Goal: Task Accomplishment & Management: Manage account settings

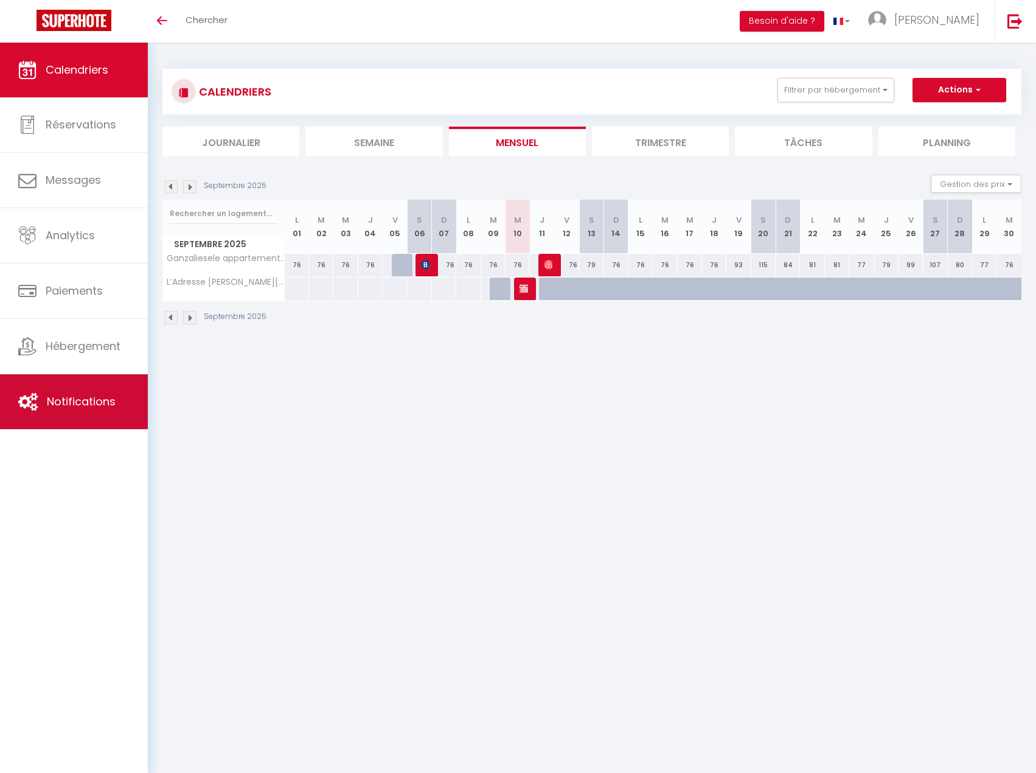
click at [124, 381] on link "Notifications" at bounding box center [74, 401] width 148 height 55
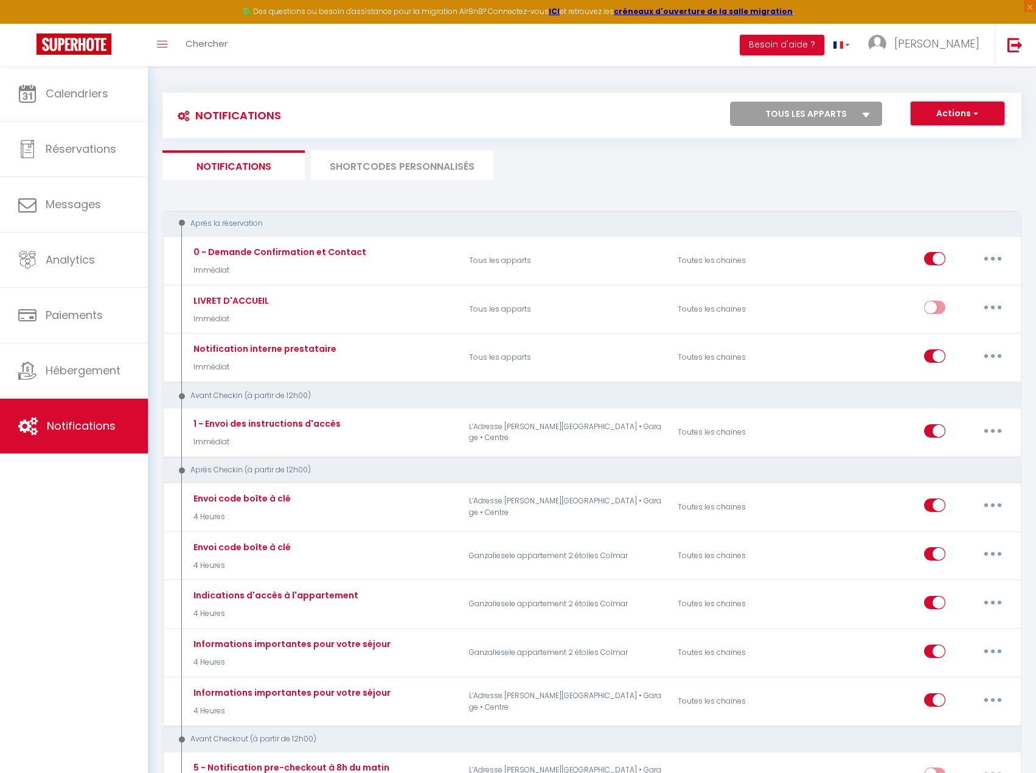
click at [980, 118] on button "Actions" at bounding box center [958, 114] width 94 height 24
click at [815, 112] on select "Tous les apparts L’Adresse [PERSON_NAME] • [GEOGRAPHIC_DATA] • Garage • Centre …" at bounding box center [806, 114] width 152 height 24
click at [606, 110] on div "Actions Nouvelle Notification Exporter Importer Tous les apparts L’Adresse [PER…" at bounding box center [699, 115] width 642 height 27
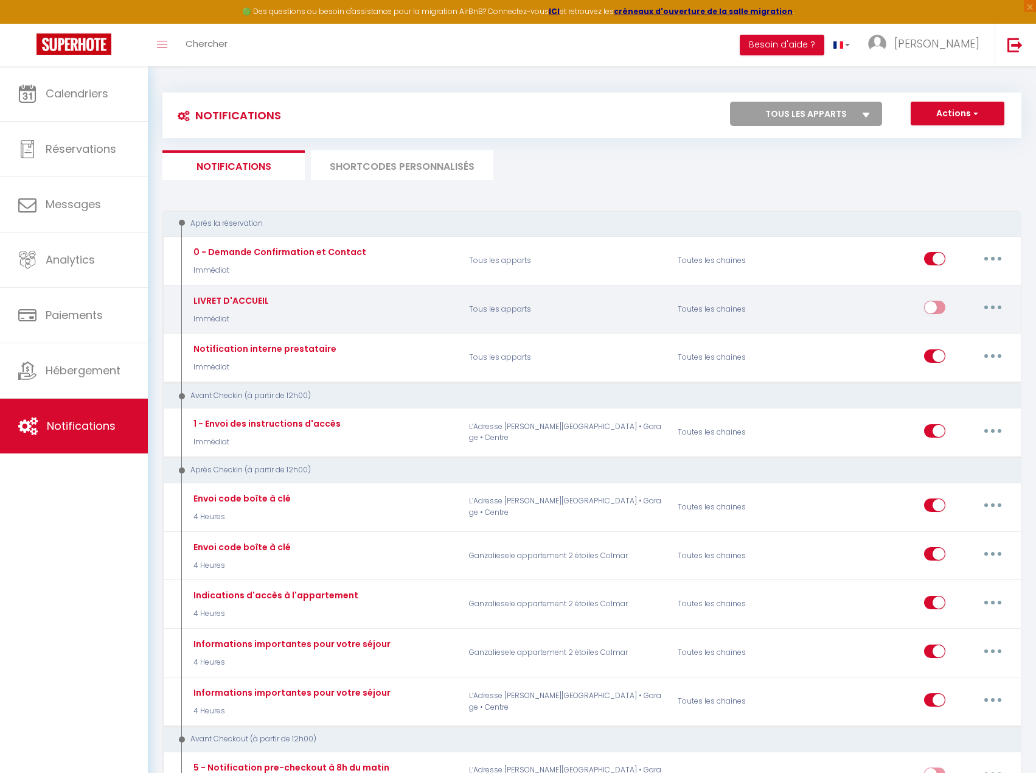
click at [986, 299] on button "button" at bounding box center [993, 306] width 34 height 19
click at [957, 381] on link "Tester" at bounding box center [961, 379] width 90 height 21
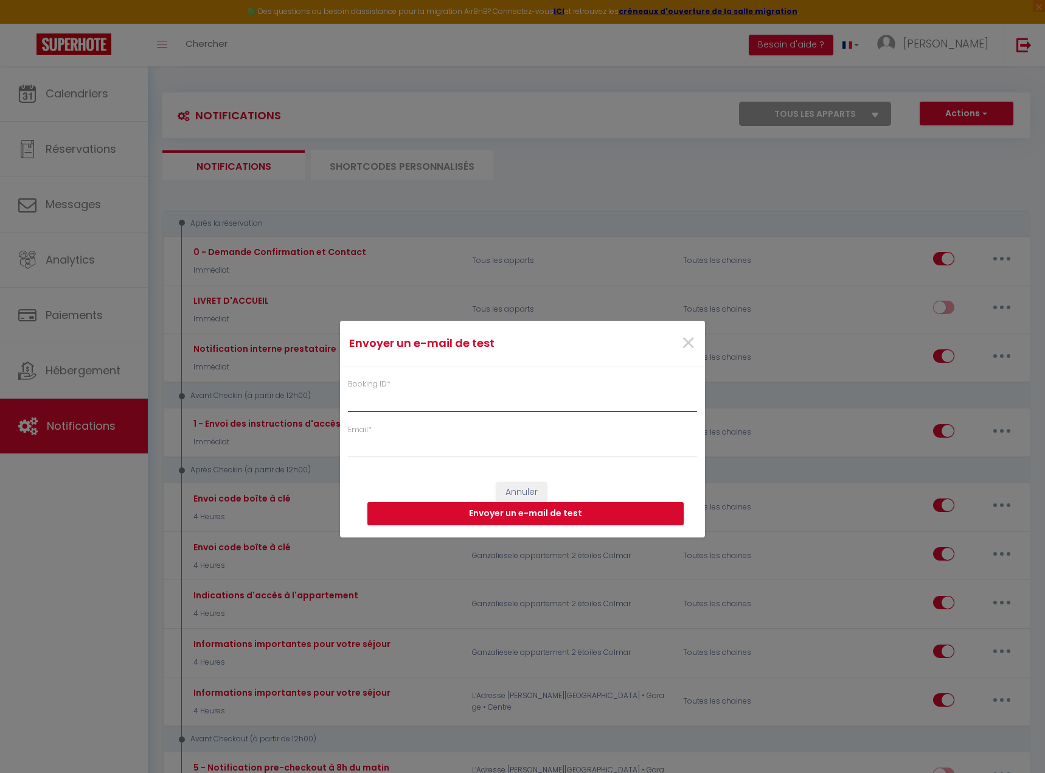
click at [509, 409] on input "Booking ID *" at bounding box center [522, 401] width 349 height 22
type input "123456789"
type input "[PERSON_NAME][EMAIL_ADDRESS][DOMAIN_NAME]"
click at [495, 503] on button "Envoyer un e-mail de test" at bounding box center [525, 513] width 316 height 23
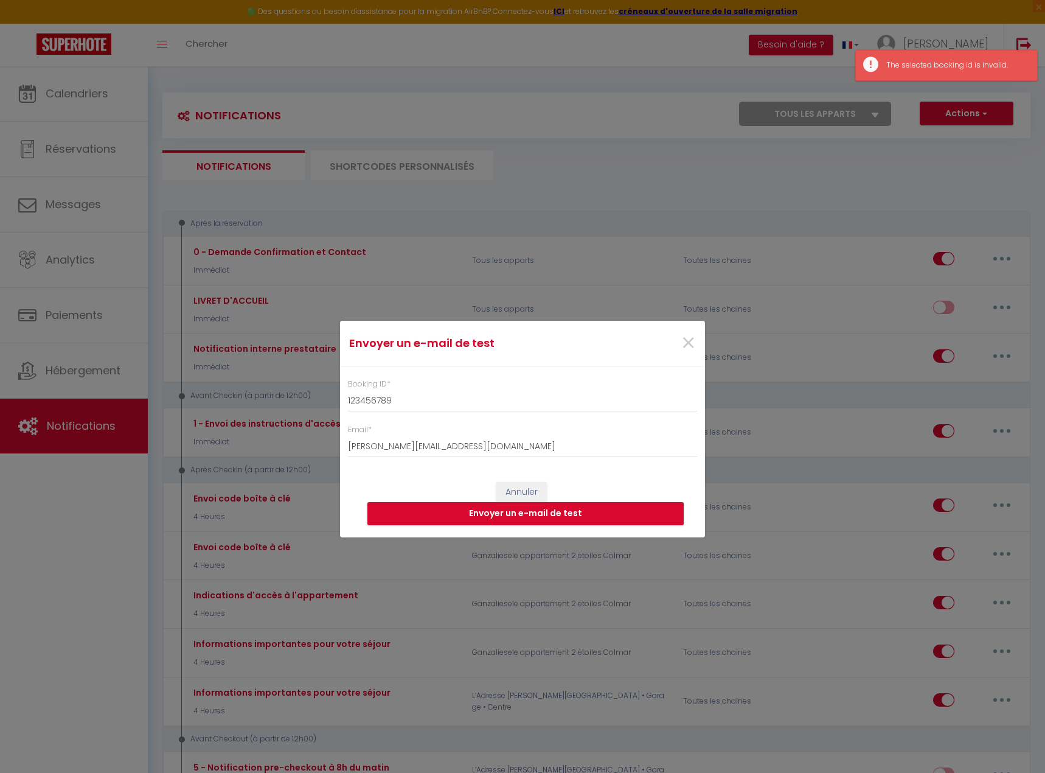
drag, startPoint x: 285, startPoint y: 351, endPoint x: 274, endPoint y: 342, distance: 14.3
click at [285, 349] on div "Envoyer un e-mail de test × Booking ID * 123456789 Email * [PERSON_NAME][EMAIL_…" at bounding box center [522, 386] width 1045 height 773
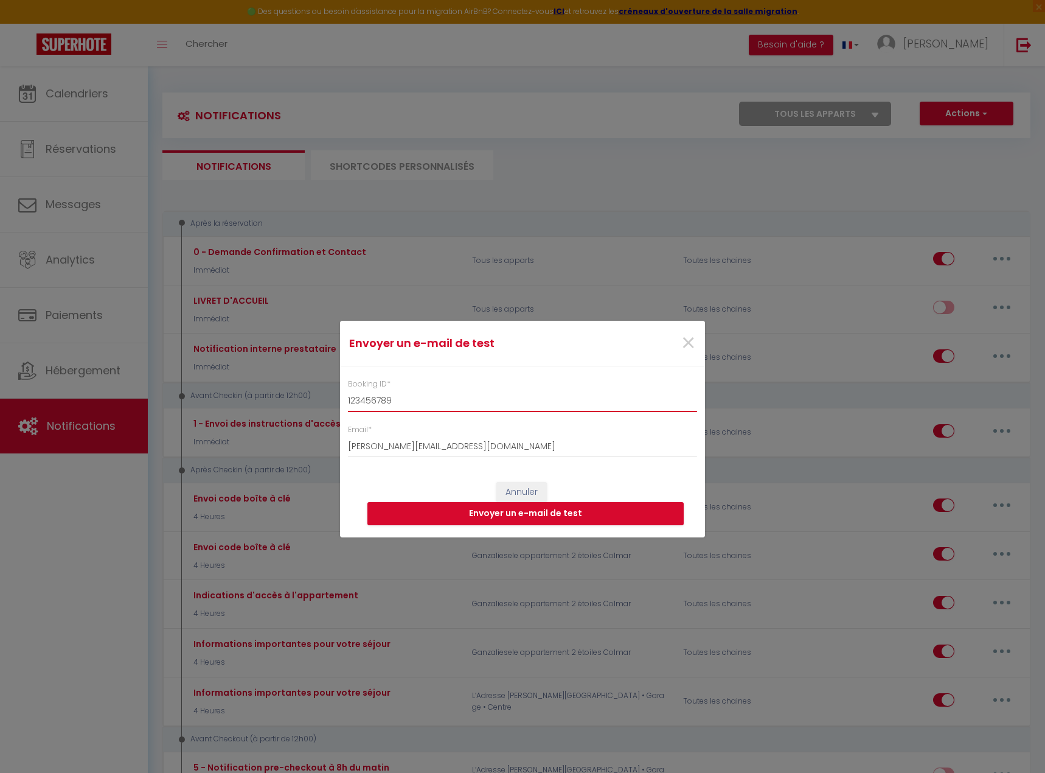
click at [437, 398] on input "123456789" at bounding box center [522, 401] width 349 height 22
paste input "HMPBWRPKAA"
click at [537, 513] on button "Envoyer un e-mail de test" at bounding box center [525, 513] width 316 height 23
click at [690, 344] on span "×" at bounding box center [688, 343] width 15 height 36
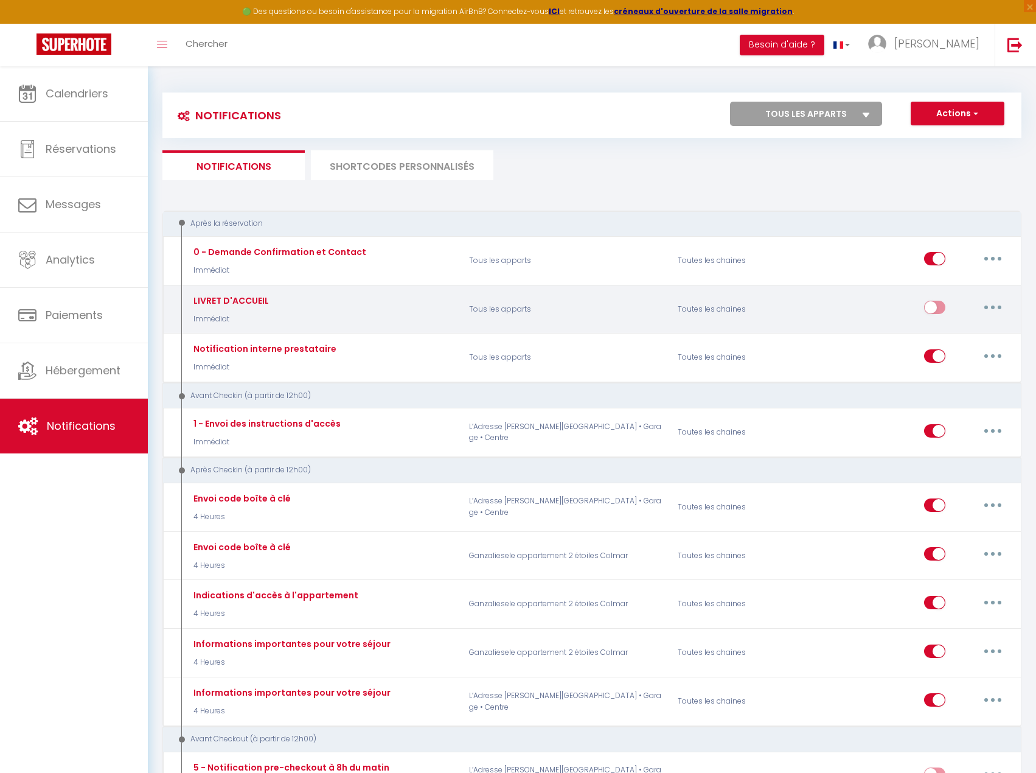
click at [1001, 300] on button "button" at bounding box center [993, 306] width 34 height 19
click at [977, 369] on link "Tester" at bounding box center [961, 379] width 90 height 21
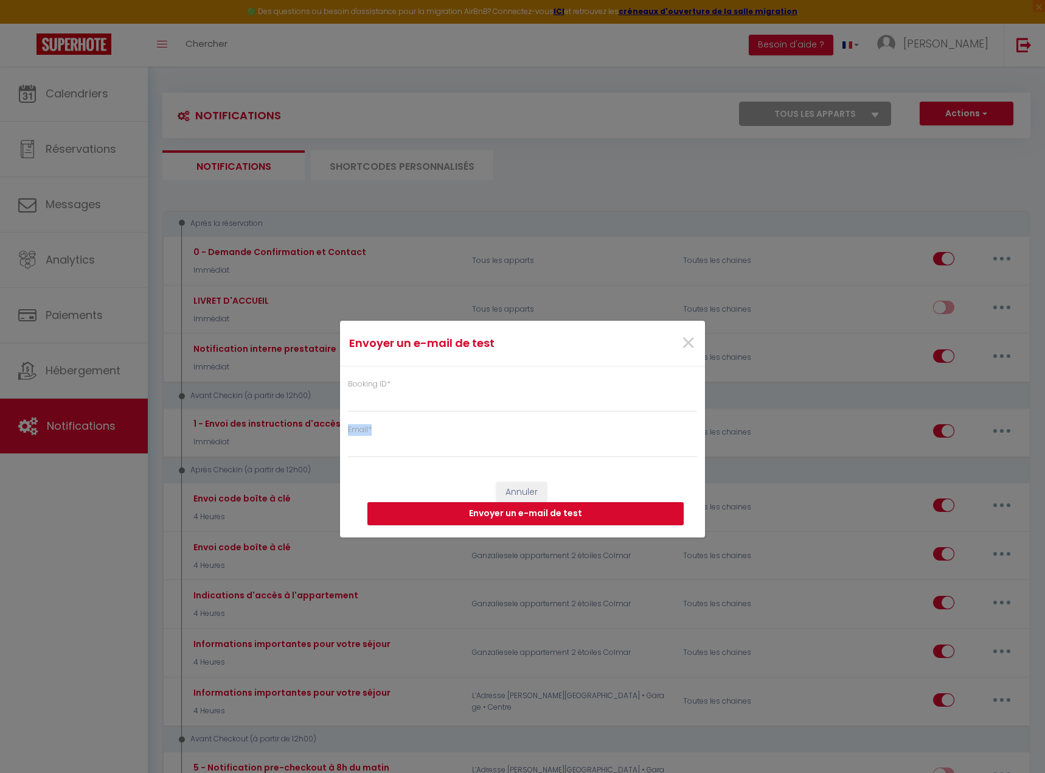
click at [468, 410] on div "Booking ID * Email *" at bounding box center [522, 411] width 365 height 91
click at [468, 409] on input "Booking ID *" at bounding box center [522, 401] width 349 height 22
paste input "5232001996"
type input "5232001996"
click at [462, 440] on input "Email *" at bounding box center [522, 447] width 349 height 22
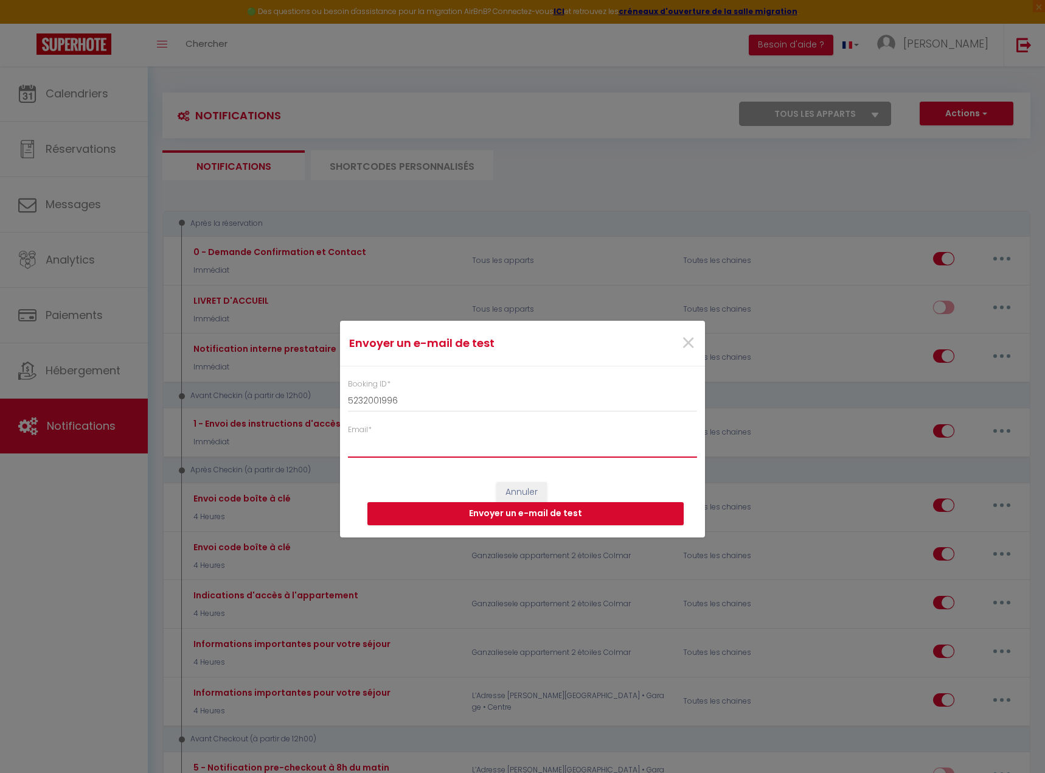
type input "[PERSON_NAME][EMAIL_ADDRESS][DOMAIN_NAME]"
click at [543, 538] on div "Envoyer un e-mail de test × Booking ID * 5232001996 Email * [PERSON_NAME][EMAIL…" at bounding box center [522, 386] width 365 height 773
click at [530, 519] on button "Envoyer un e-mail de test" at bounding box center [525, 513] width 316 height 23
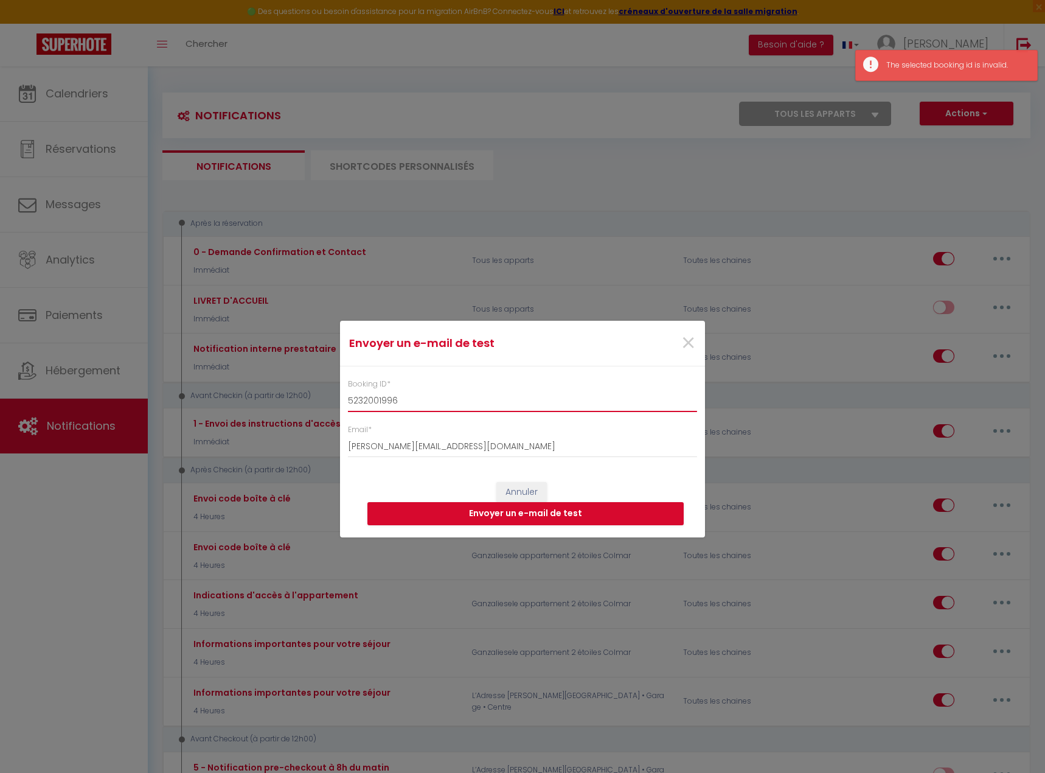
click at [445, 407] on input "5232001996" at bounding box center [522, 401] width 349 height 22
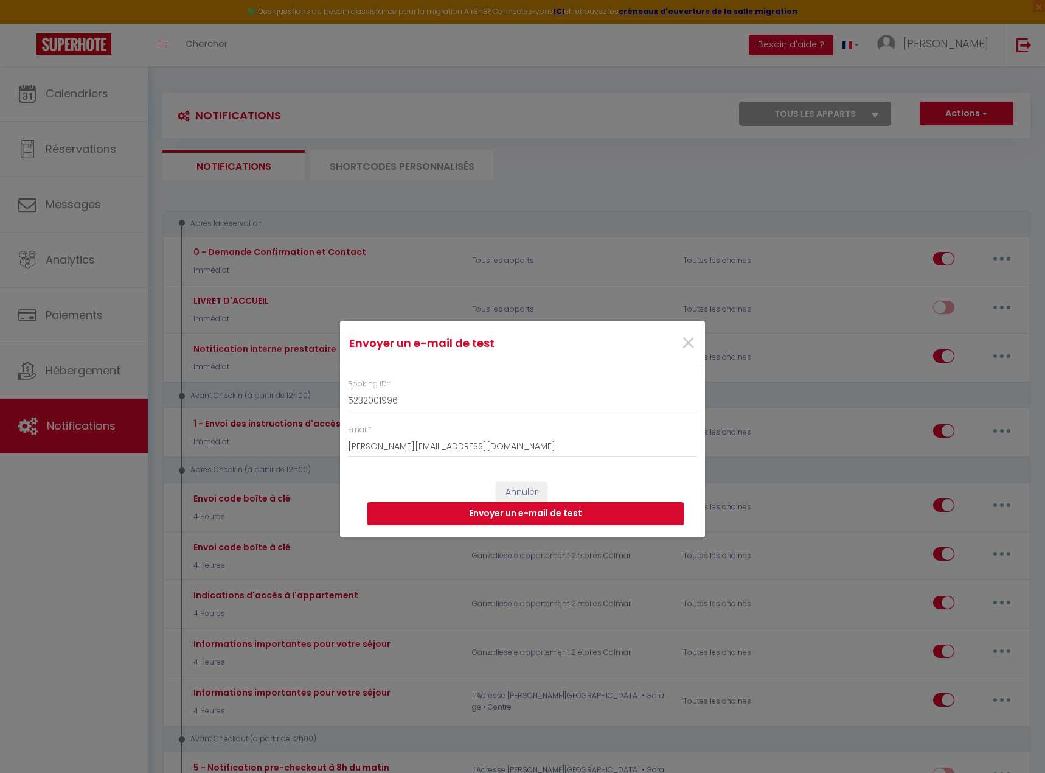
click at [478, 414] on div "Booking ID * 5232001996 Email * [PERSON_NAME][EMAIL_ADDRESS][DOMAIN_NAME]" at bounding box center [522, 411] width 365 height 91
click at [468, 408] on input "5232001996" at bounding box center [522, 401] width 349 height 22
paste input "412445301"
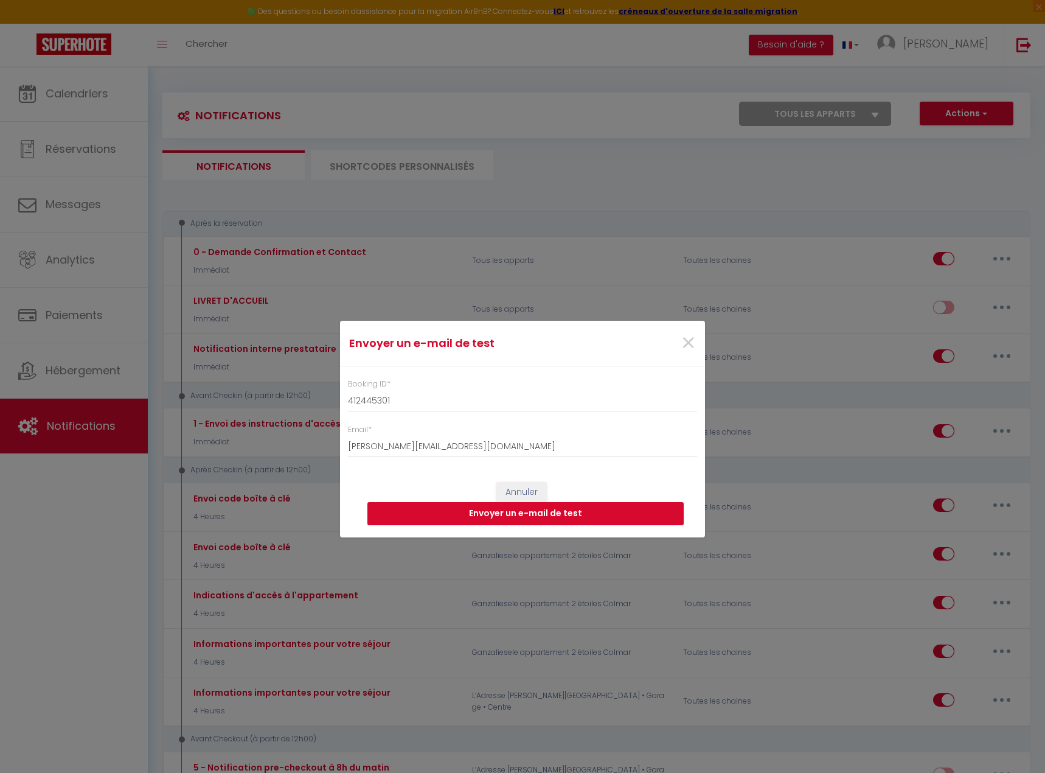
click at [526, 505] on button "Envoyer un e-mail de test" at bounding box center [525, 513] width 316 height 23
click at [435, 403] on input "412445301" at bounding box center [522, 401] width 349 height 22
paste input "63678"
type input "6367801"
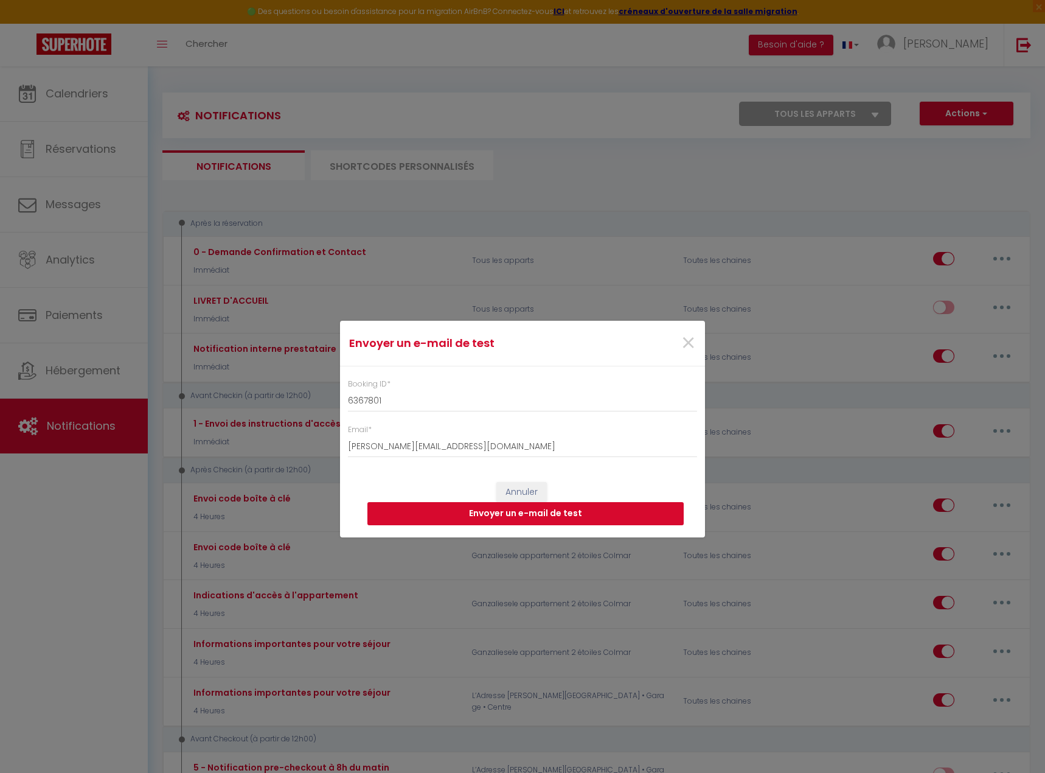
click at [571, 508] on button "Envoyer un e-mail de test" at bounding box center [525, 513] width 316 height 23
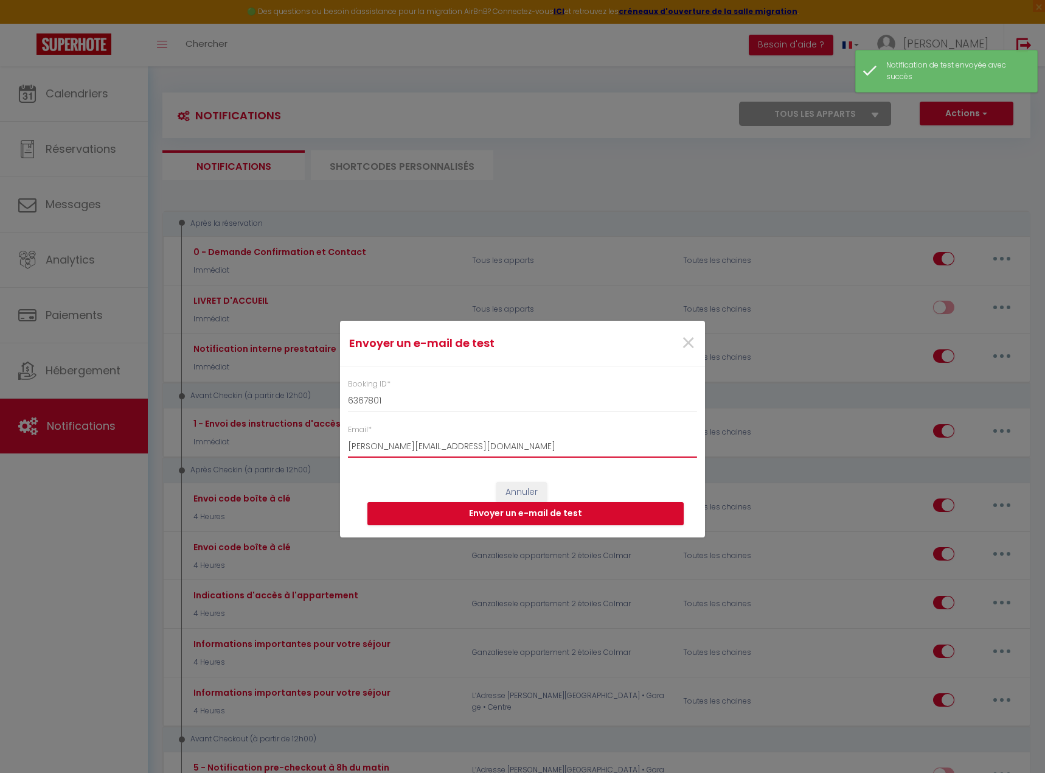
click at [359, 447] on input "[PERSON_NAME][EMAIL_ADDRESS][DOMAIN_NAME]" at bounding box center [522, 447] width 349 height 22
type input "[EMAIL_ADDRESS][DOMAIN_NAME]"
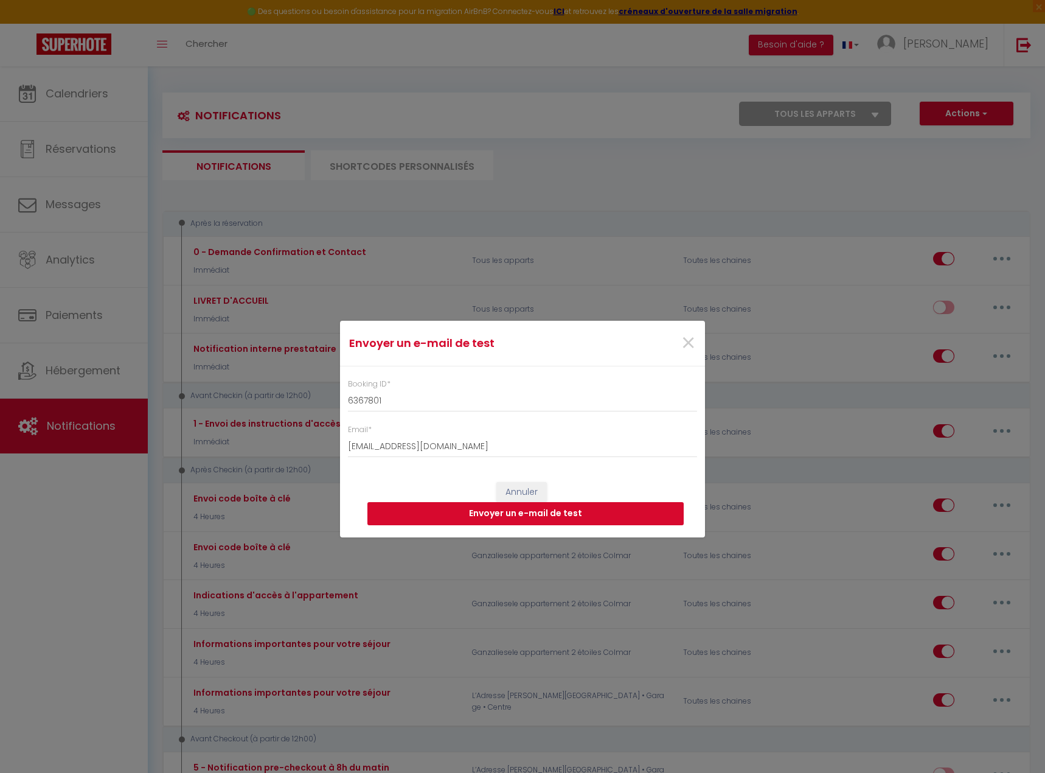
click at [512, 515] on button "Envoyer un e-mail de test" at bounding box center [525, 513] width 316 height 23
click at [686, 343] on span "×" at bounding box center [688, 343] width 15 height 36
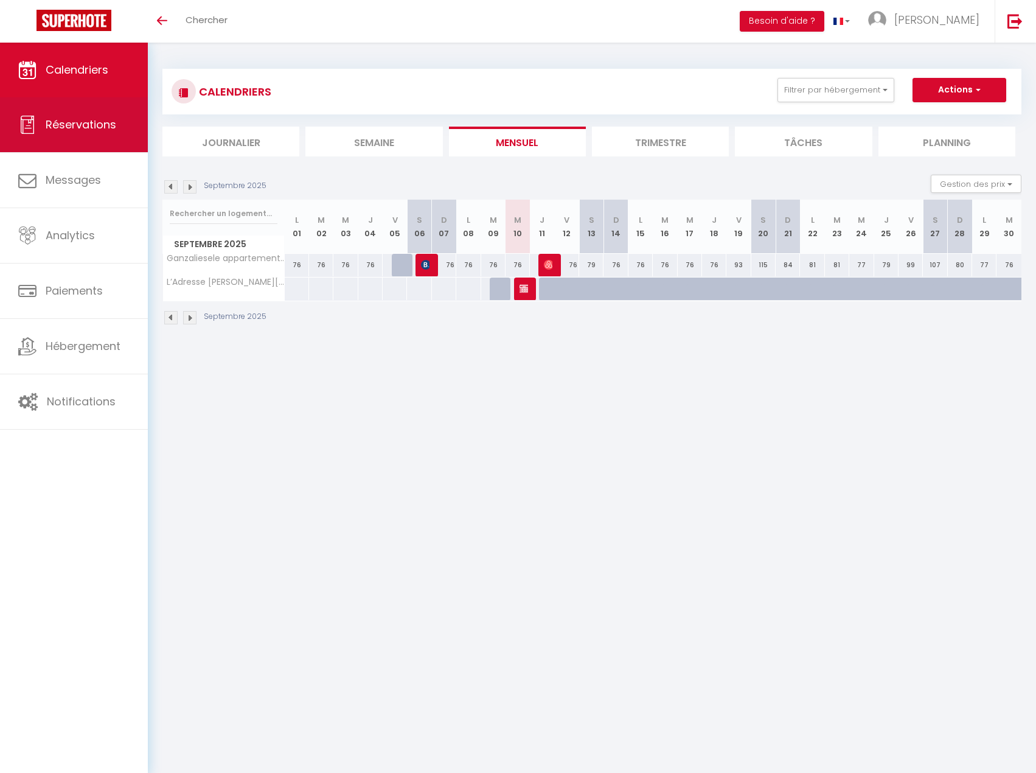
click at [54, 135] on link "Réservations" at bounding box center [74, 124] width 148 height 55
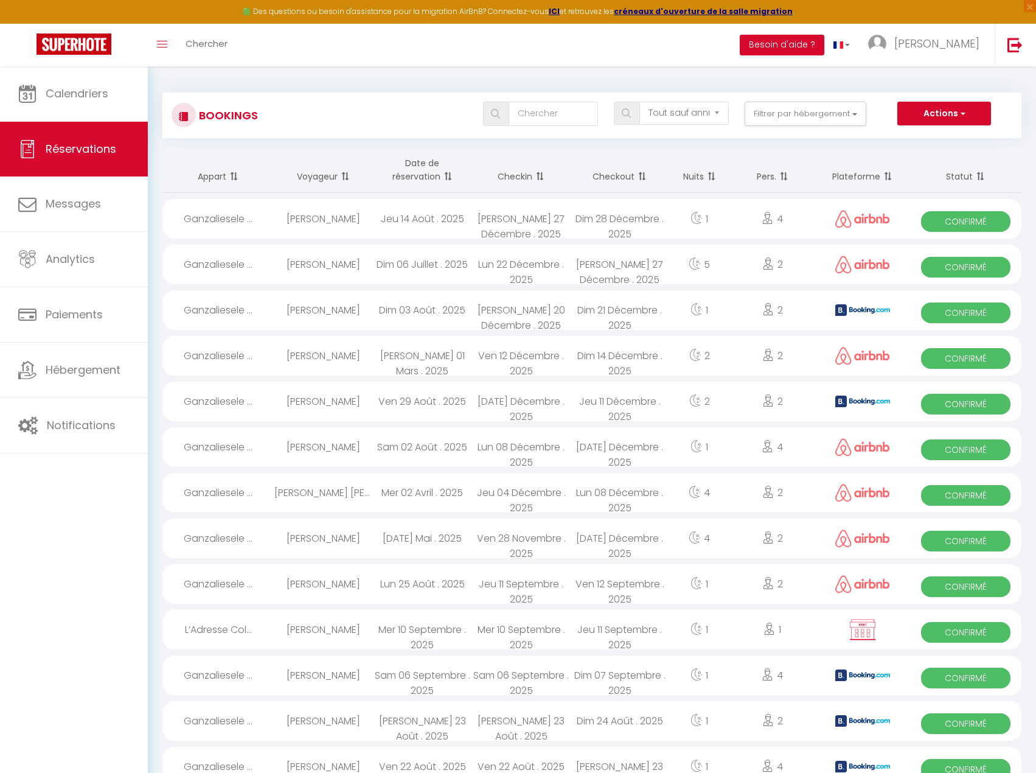
click at [662, 223] on div "Dim 28 Décembre . 2025" at bounding box center [620, 219] width 99 height 40
select select "OK"
select select "1"
select select "0"
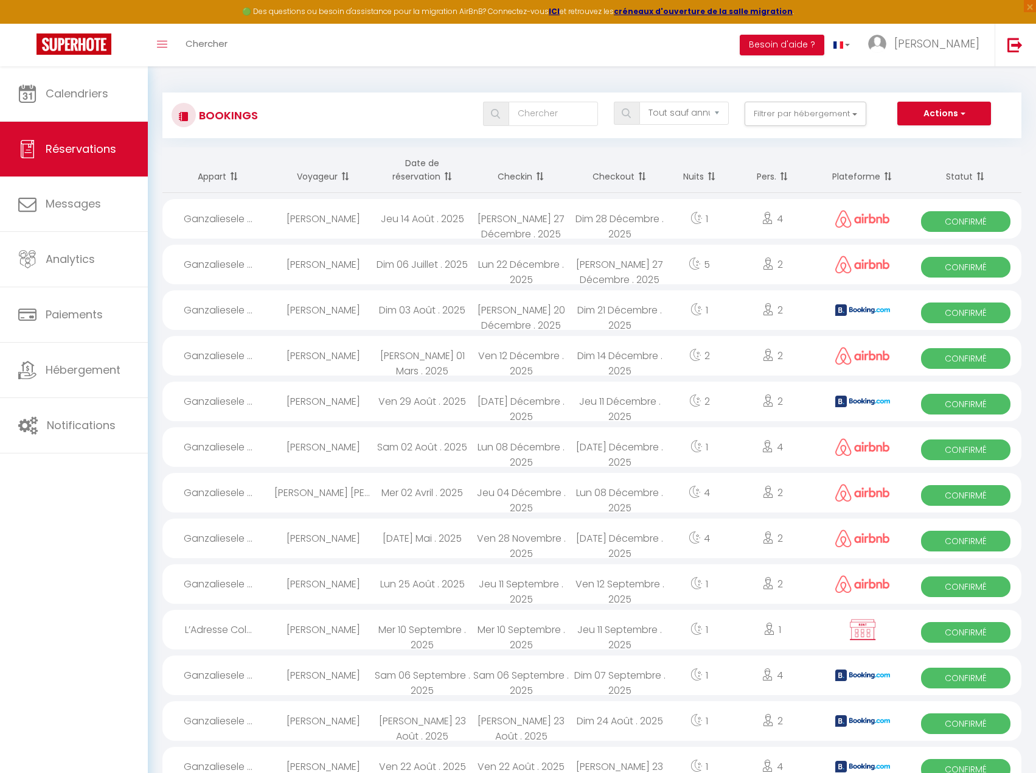
select select "1"
select select
select select "36579"
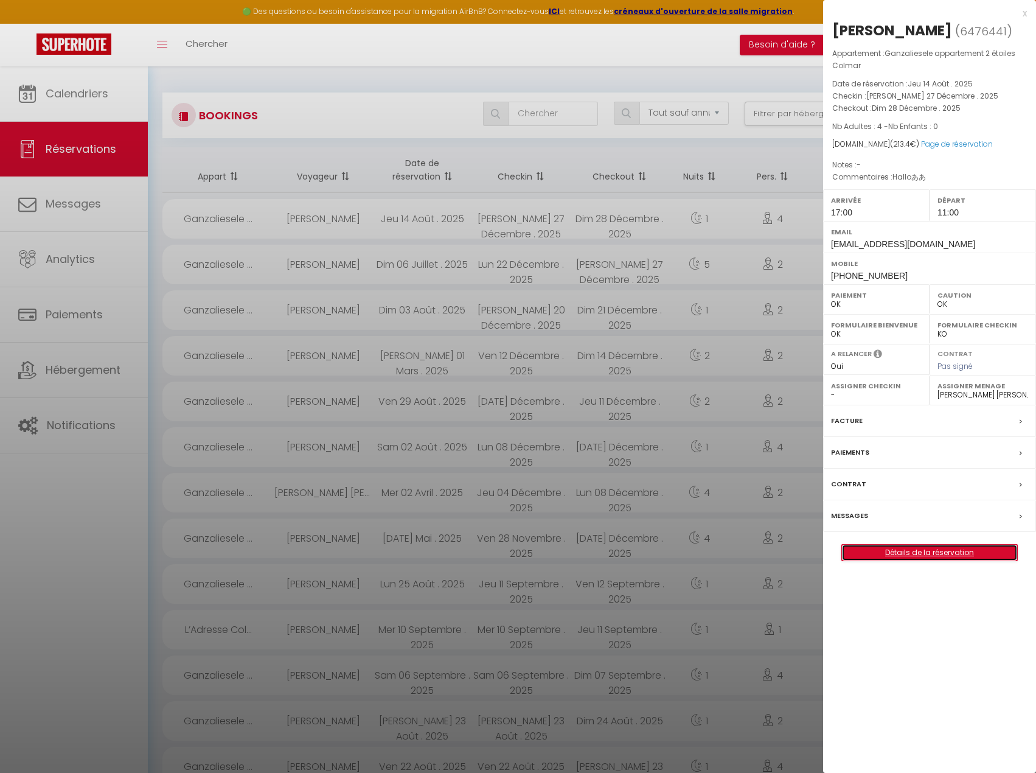
click at [996, 555] on link "Détails de la réservation" at bounding box center [929, 552] width 175 height 16
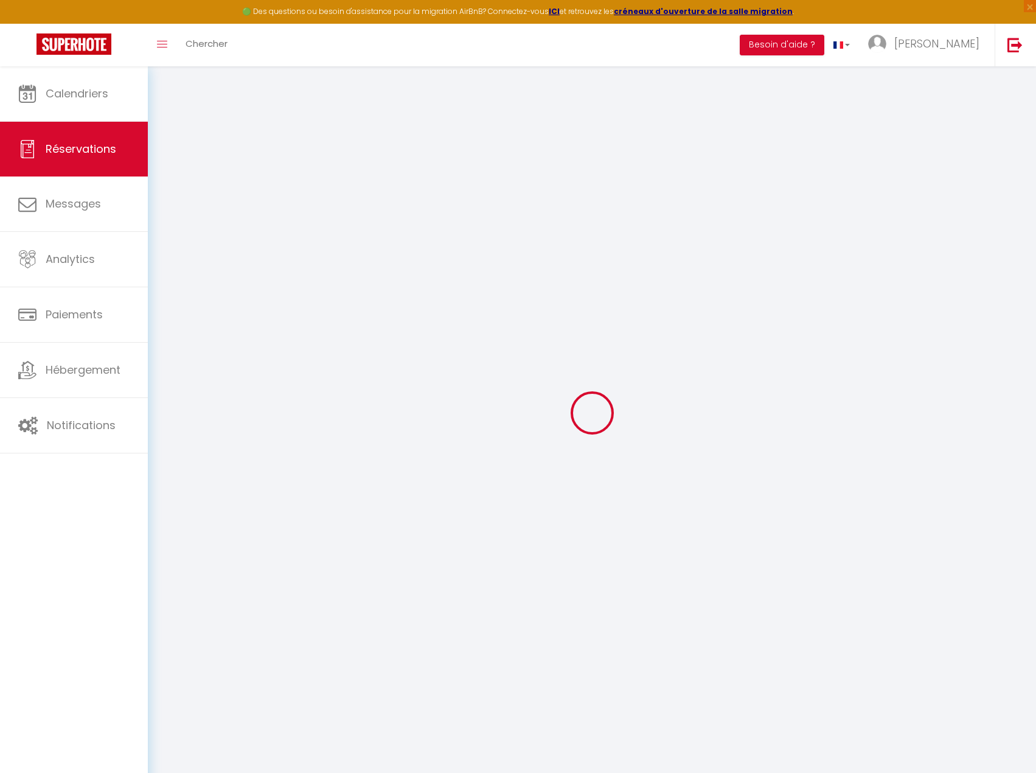
type input "Chihiro"
type input "Tomita"
type input "l55pg39mqczjamhgmzokntjbfycv@reply.superhote.com"
type input "schalke.a_22@icloud.com"
type input "+819084746376"
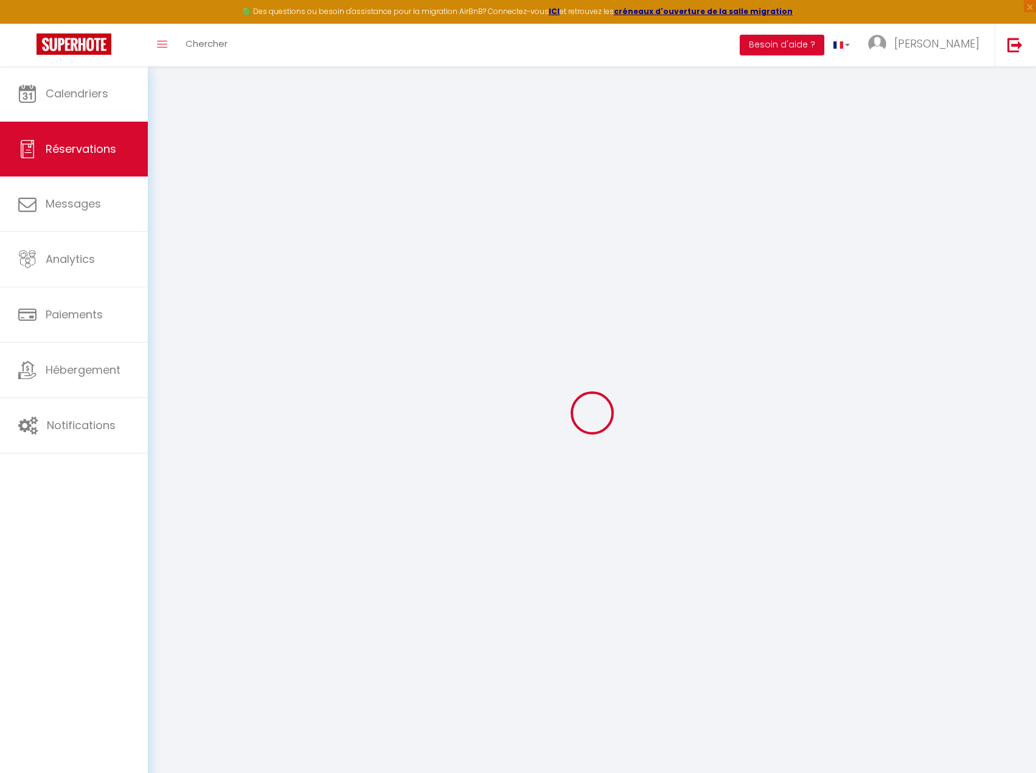
type input "+819084746376"
select select
type input "37.620000000000005"
select select "69300"
select select "1"
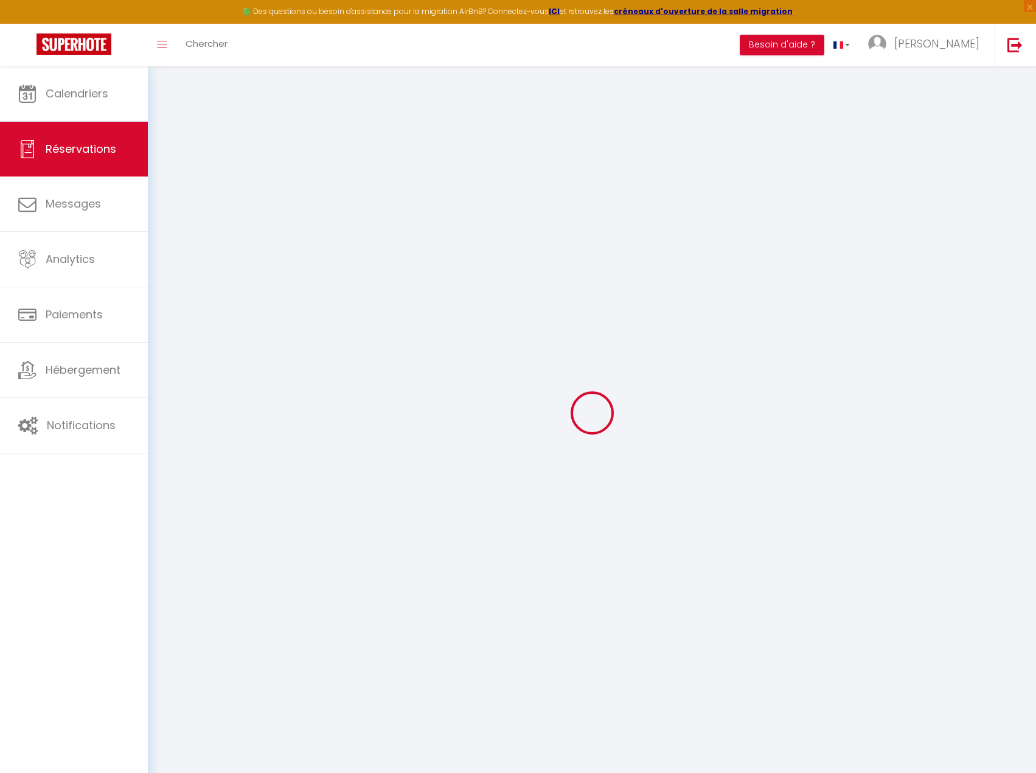
select select
type input "4"
select select "12"
select select
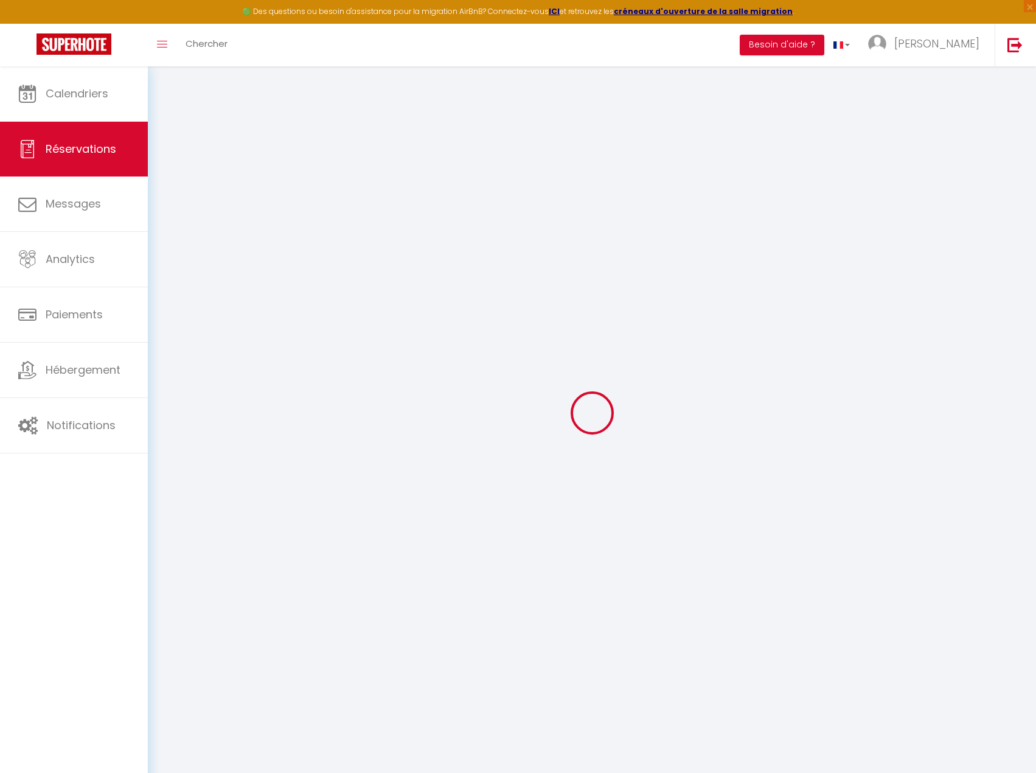
type input "159"
checkbox input "false"
type input "0"
select select "1"
type input "40"
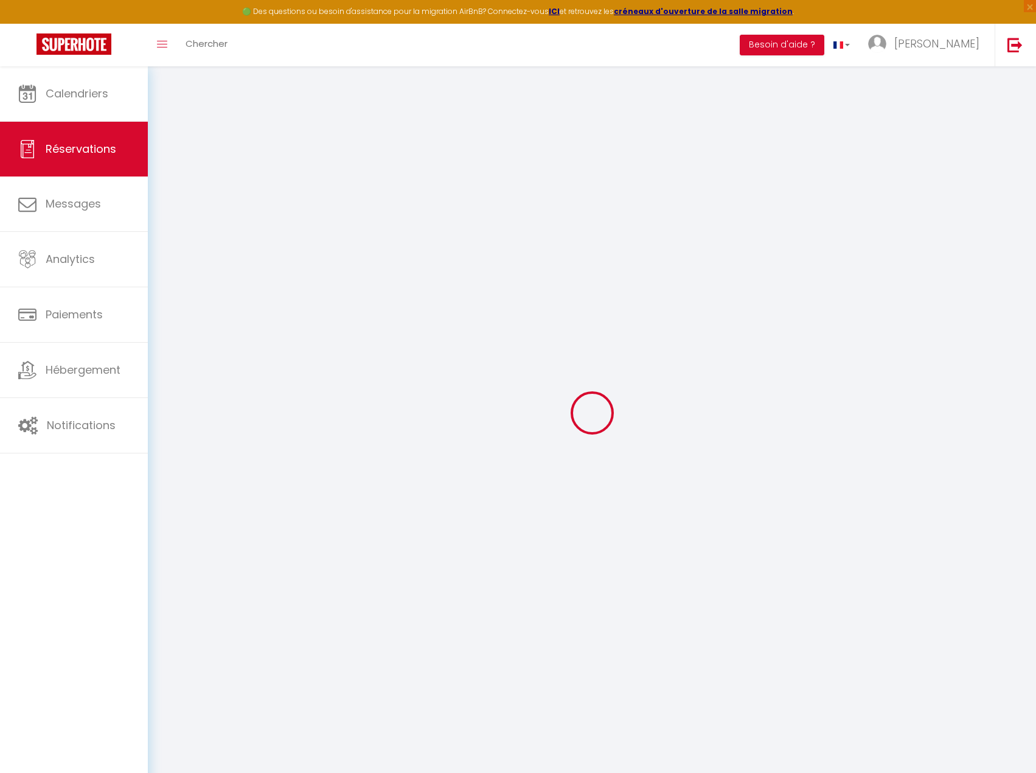
type input "0"
select select
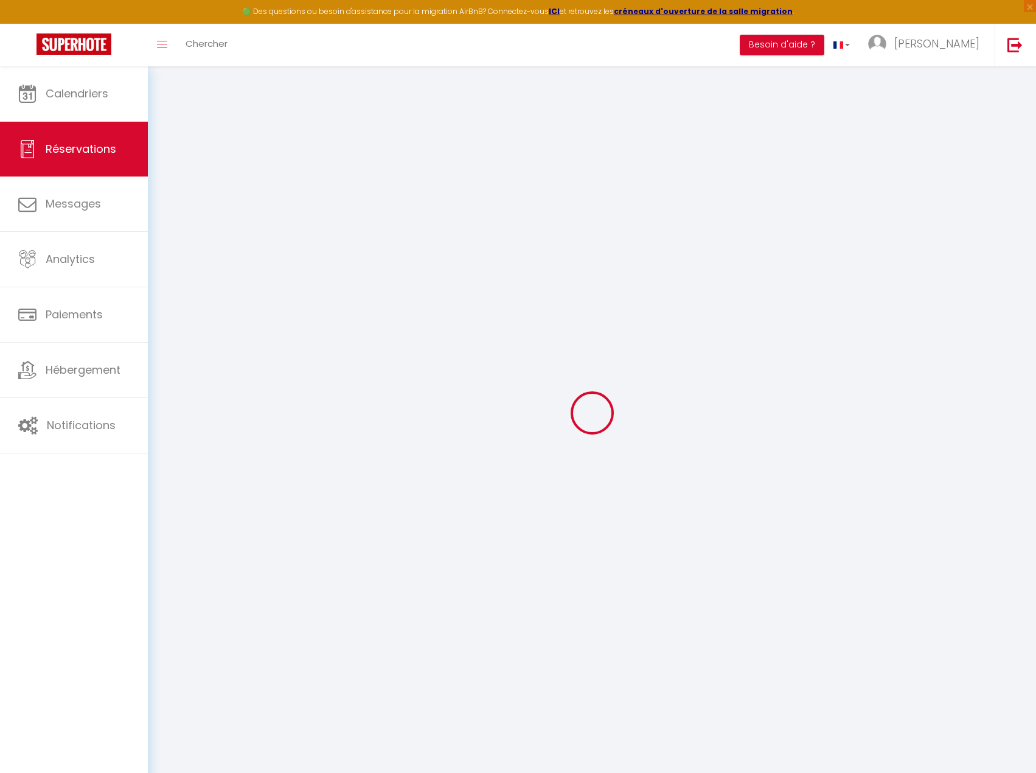
select select "15"
checkbox input "false"
select select
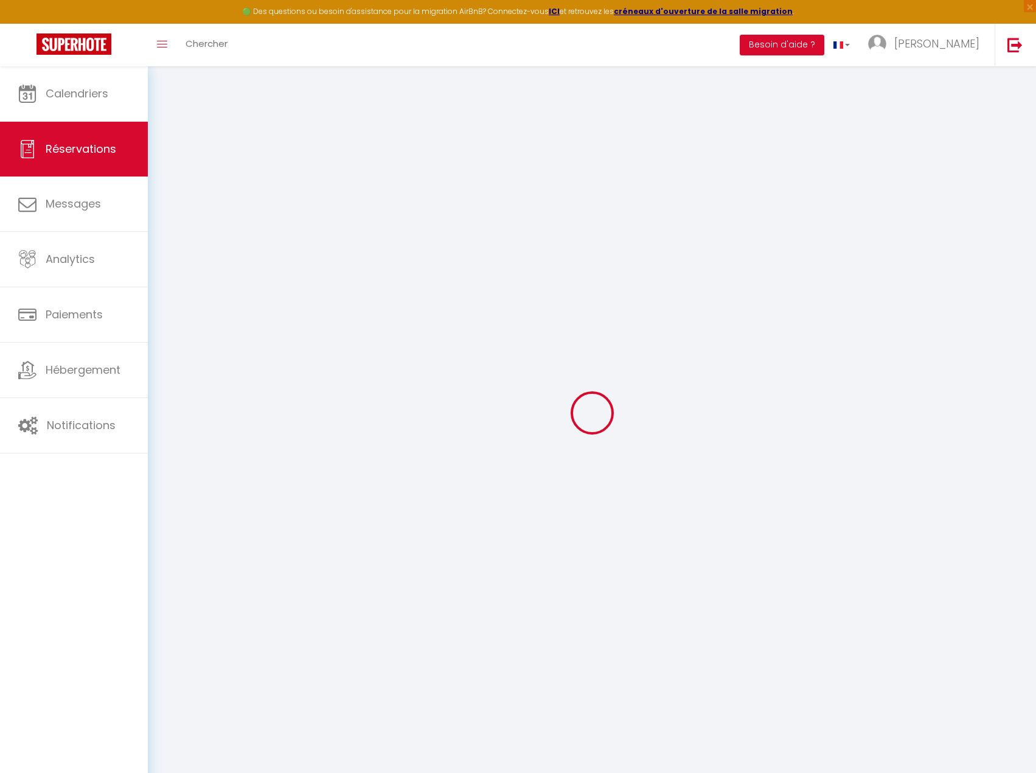
checkbox input "false"
select select
checkbox input "false"
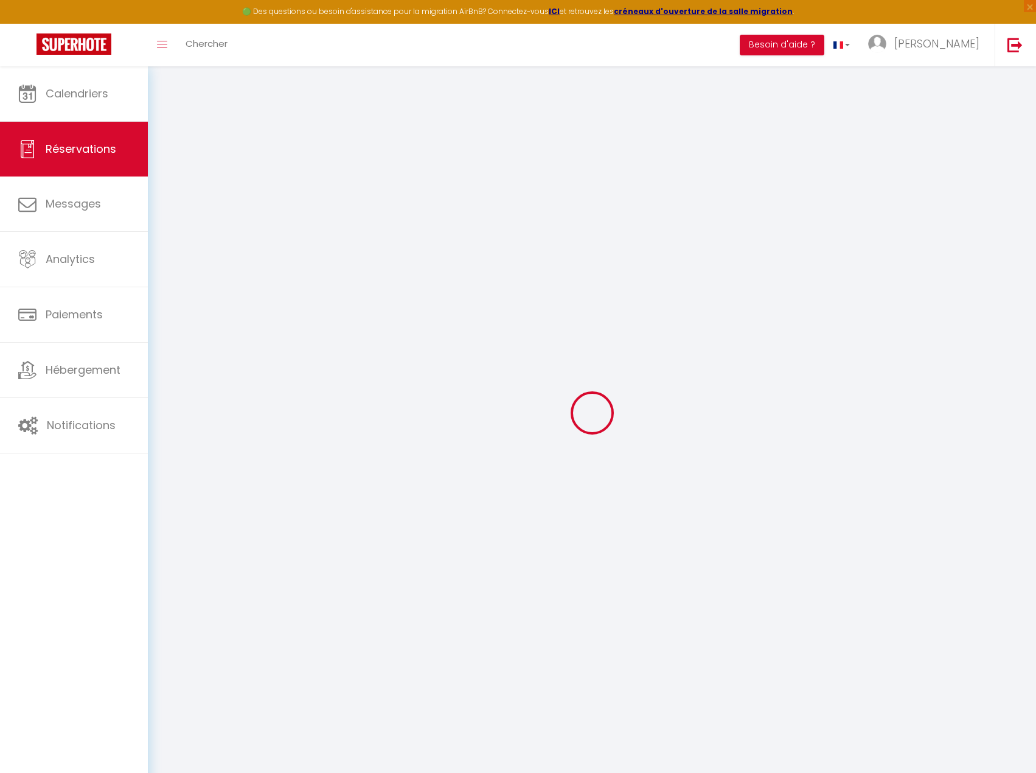
type textarea "Halloああ"
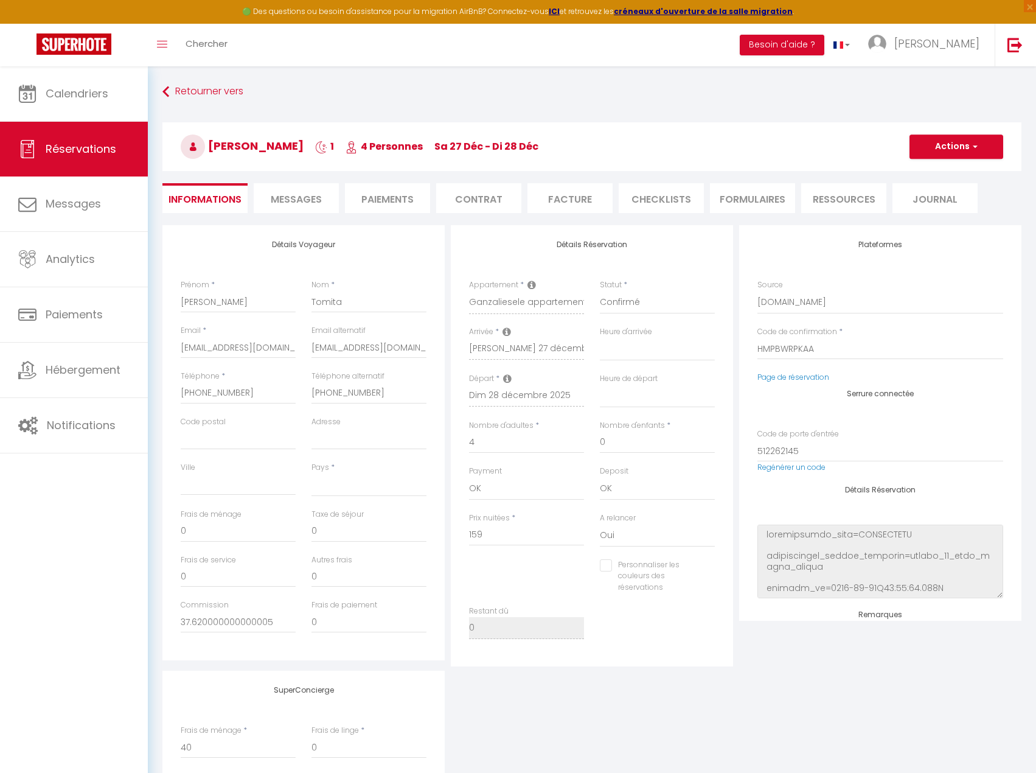
select select
type input "50"
type input "4.4"
select select
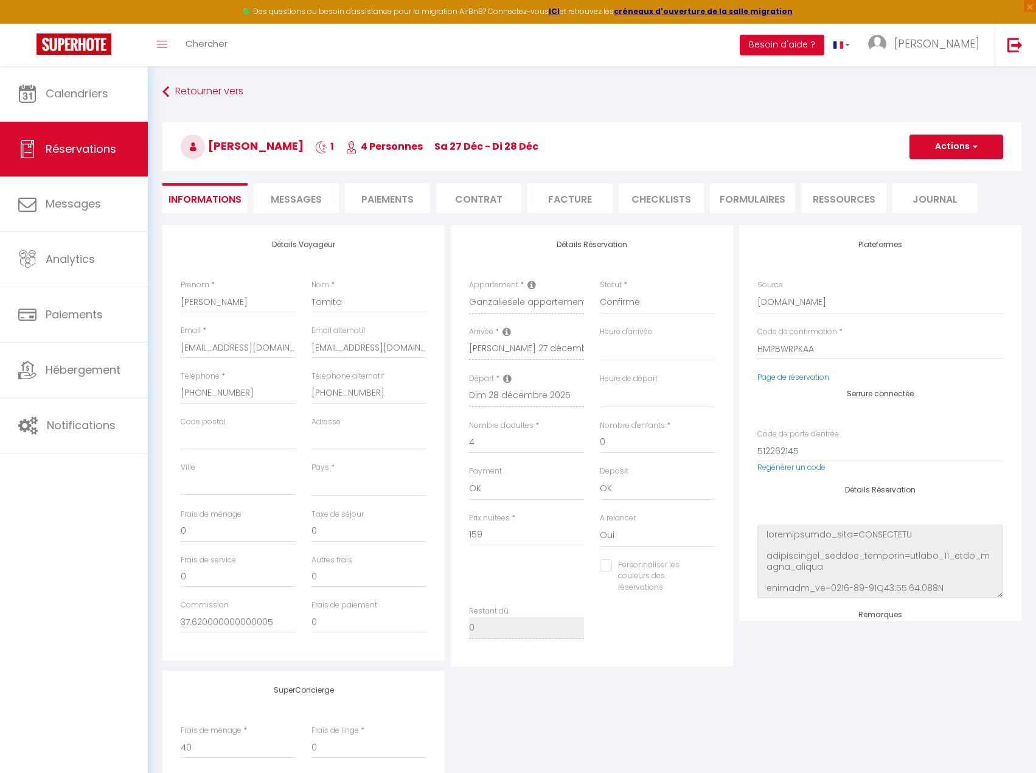
checkbox input "false"
select select
select select "17:00"
select select "11:00"
checkbox input "false"
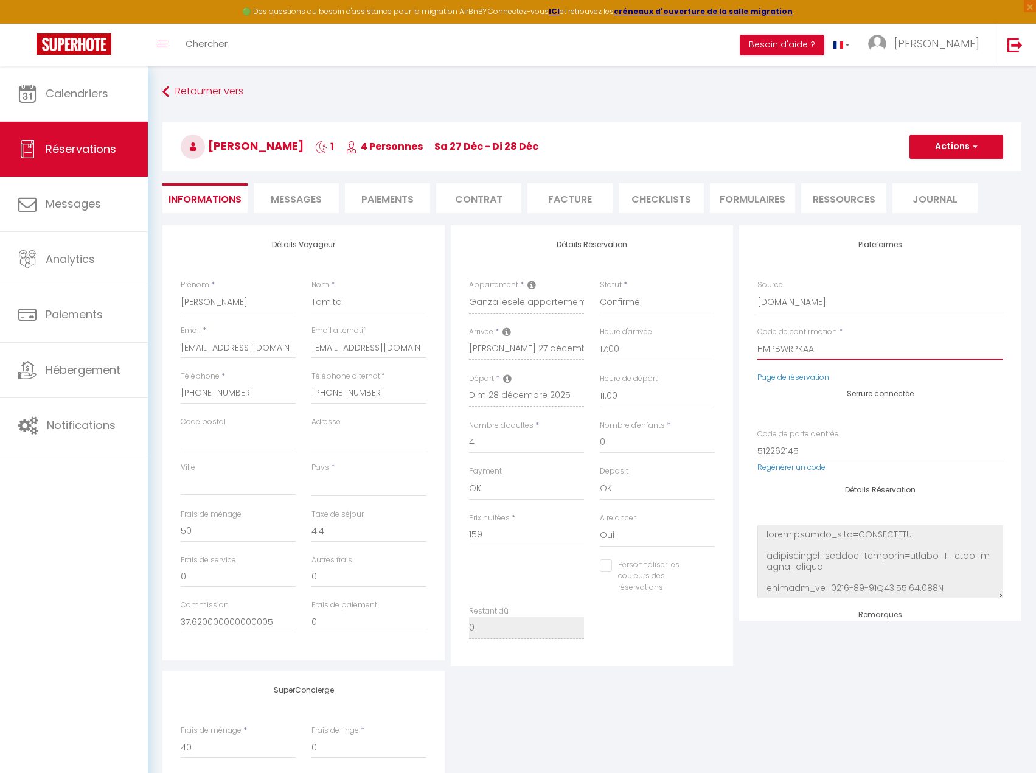
click at [815, 349] on input "HMPBWRPKAA" at bounding box center [880, 349] width 246 height 22
click at [834, 202] on li "Ressources" at bounding box center [843, 198] width 85 height 30
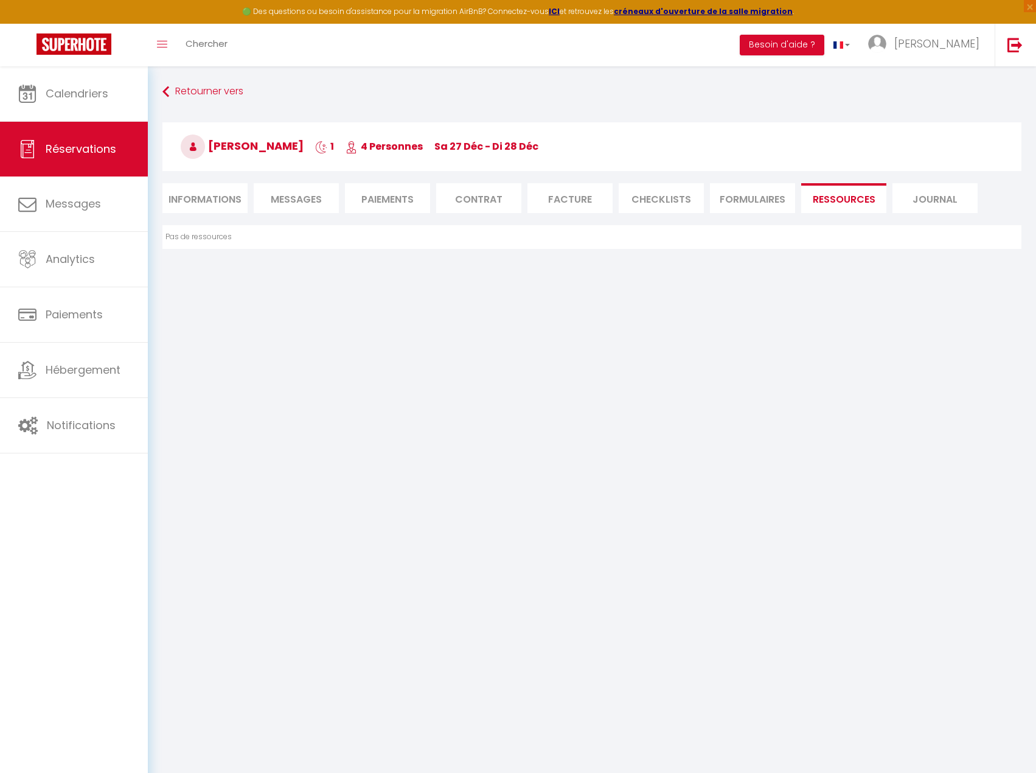
click at [949, 208] on li "Journal" at bounding box center [934, 198] width 85 height 30
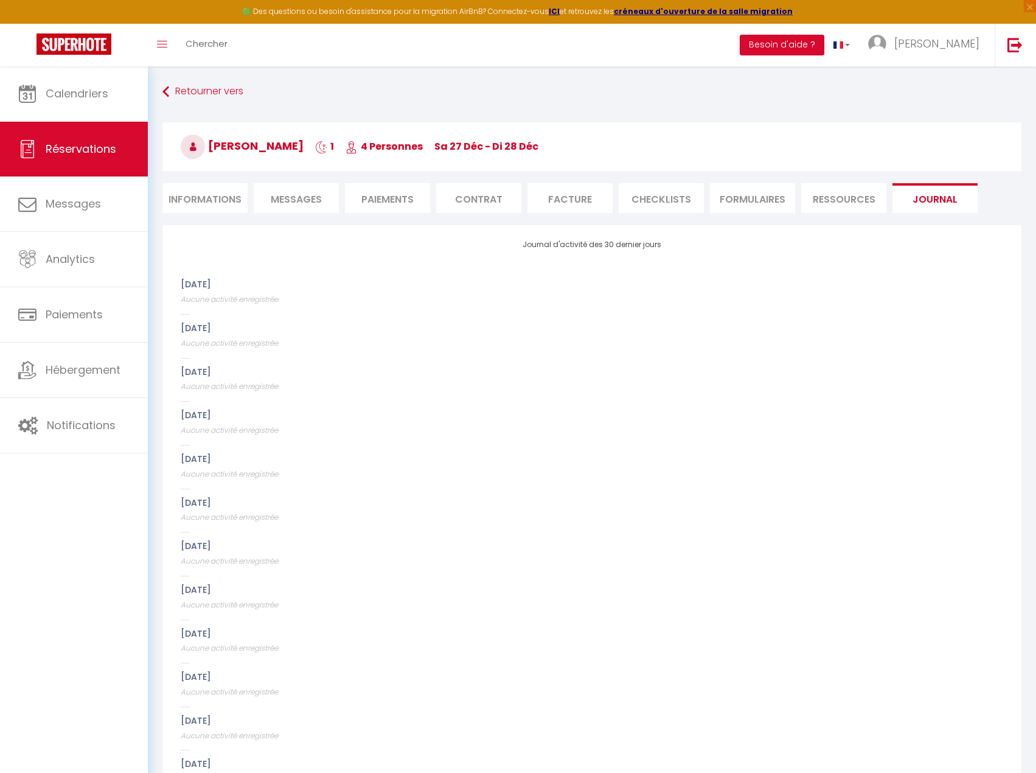
click at [767, 191] on li "FORMULAIRES" at bounding box center [752, 198] width 85 height 30
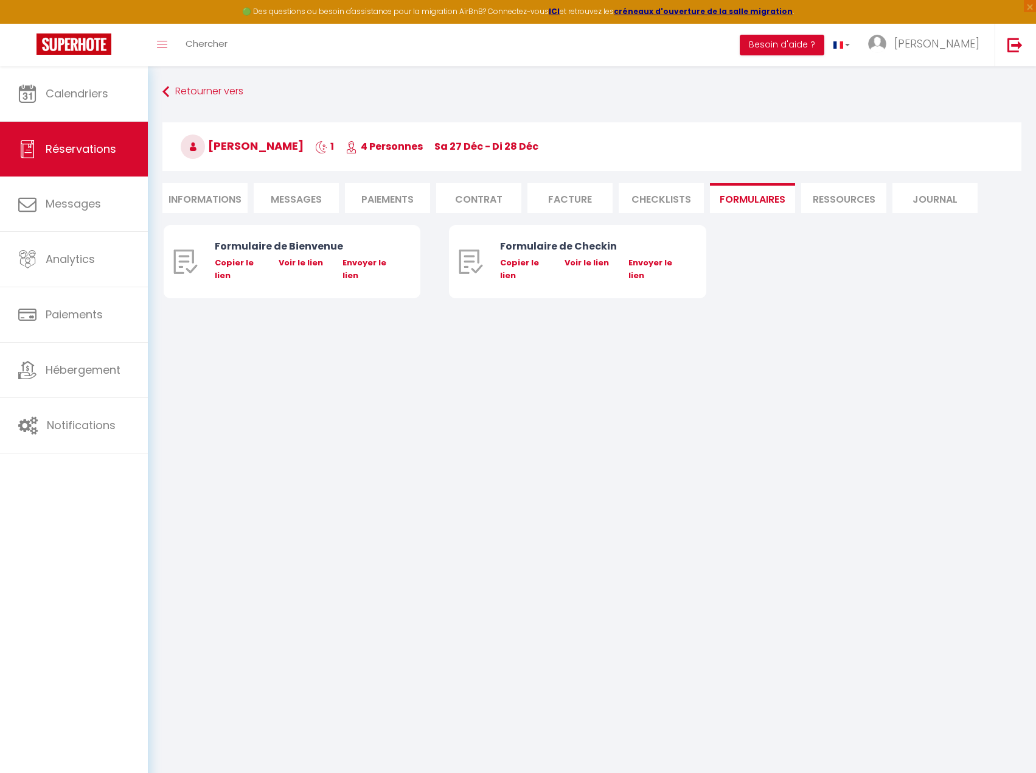
click at [635, 198] on li "CHECKLISTS" at bounding box center [661, 198] width 85 height 30
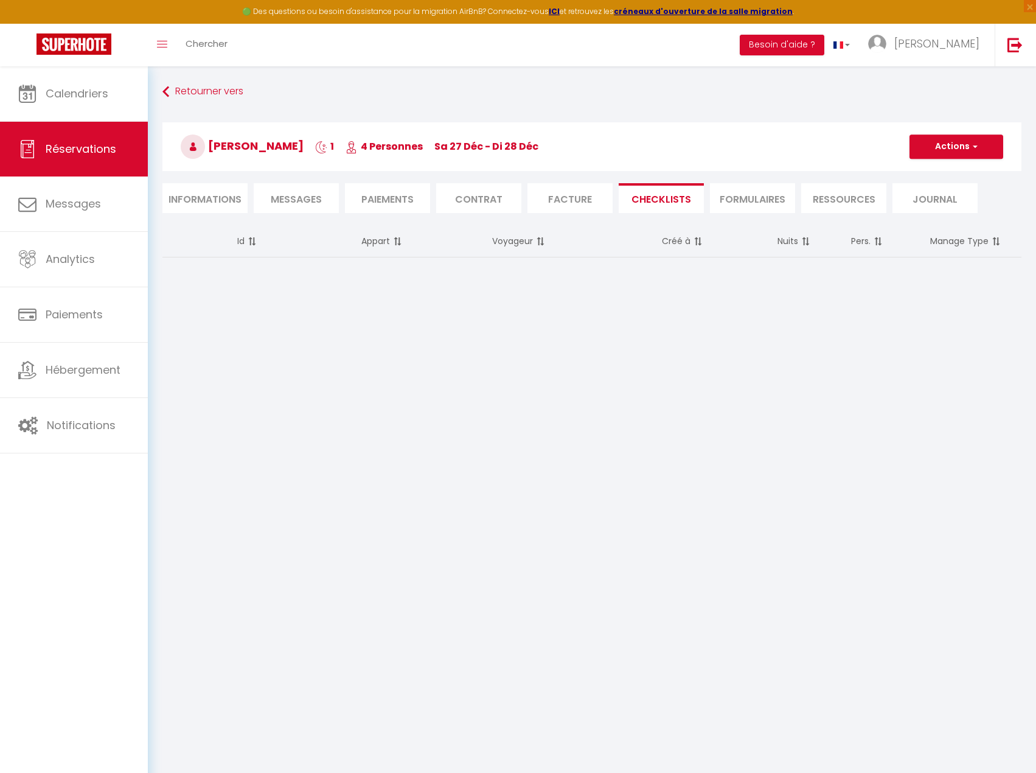
click at [550, 203] on li "Facture" at bounding box center [569, 198] width 85 height 30
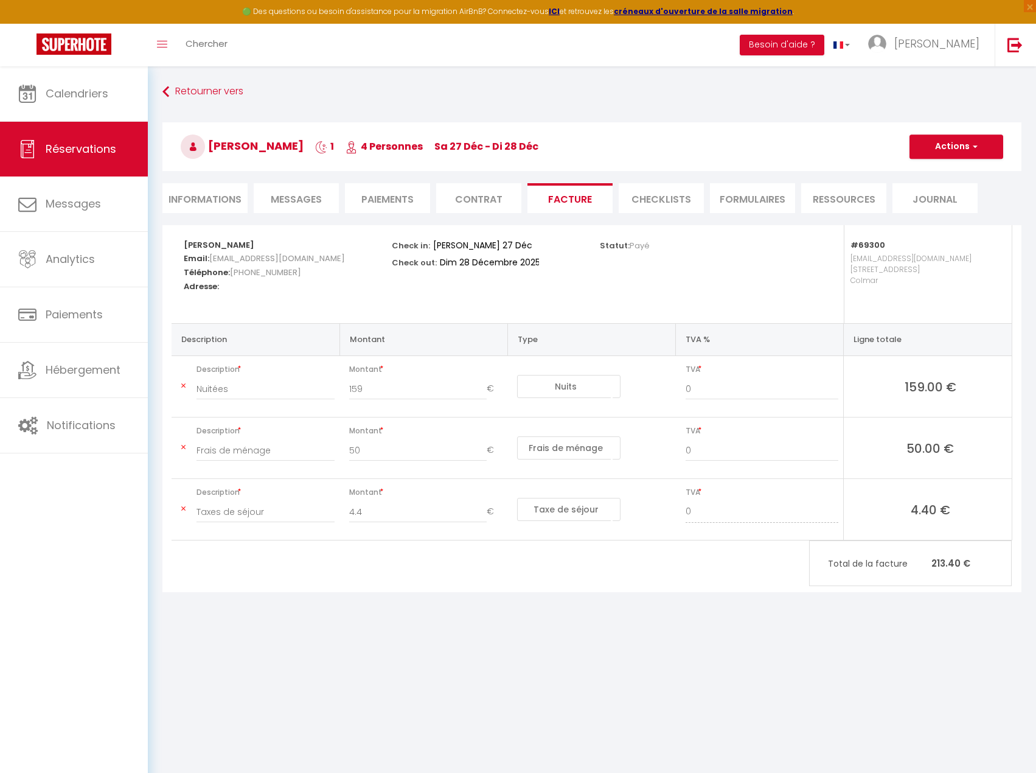
click at [466, 197] on li "Contrat" at bounding box center [478, 198] width 85 height 30
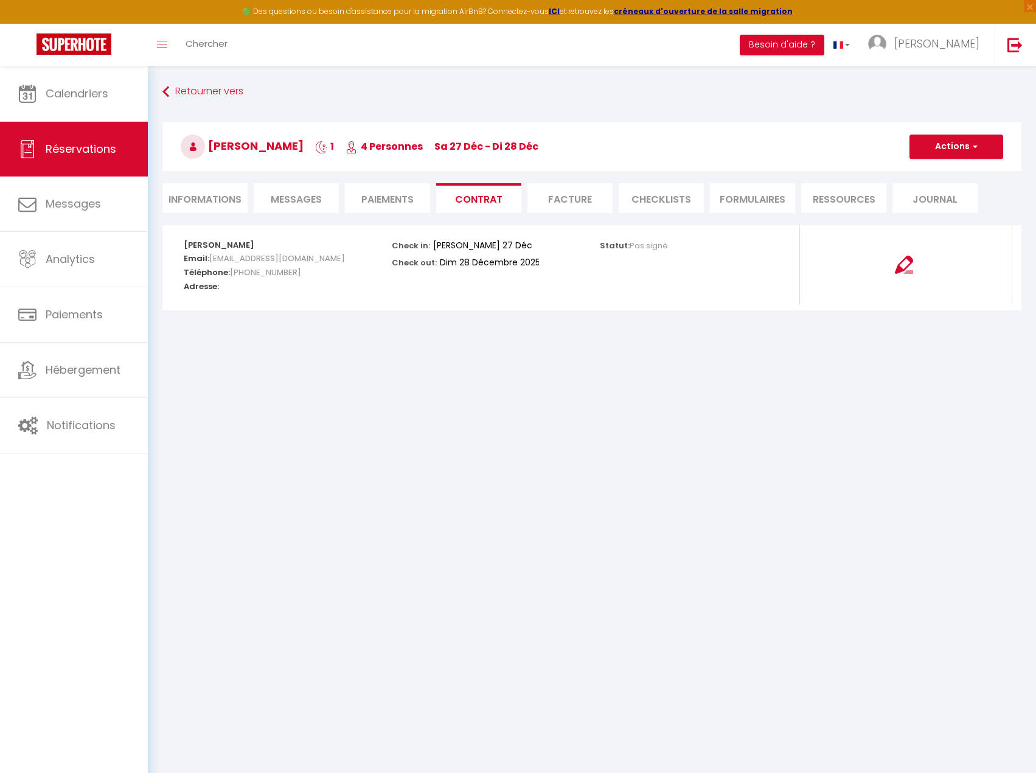
click at [391, 196] on li "Paiements" at bounding box center [387, 198] width 85 height 30
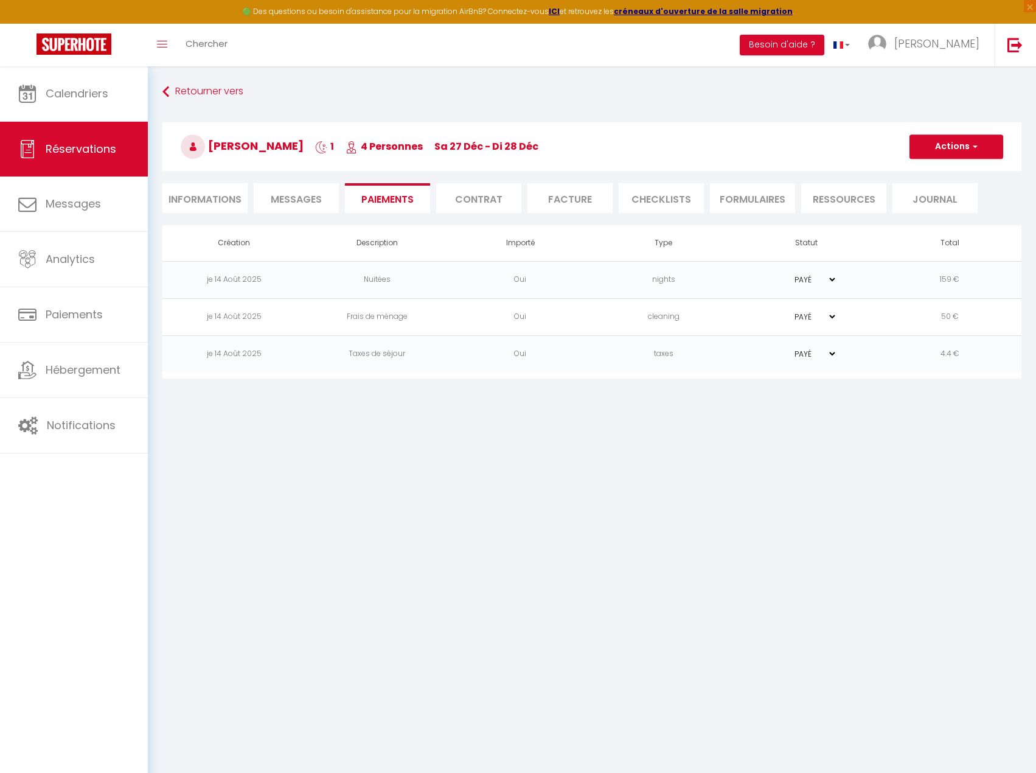
click at [307, 192] on span "Messages" at bounding box center [296, 199] width 51 height 14
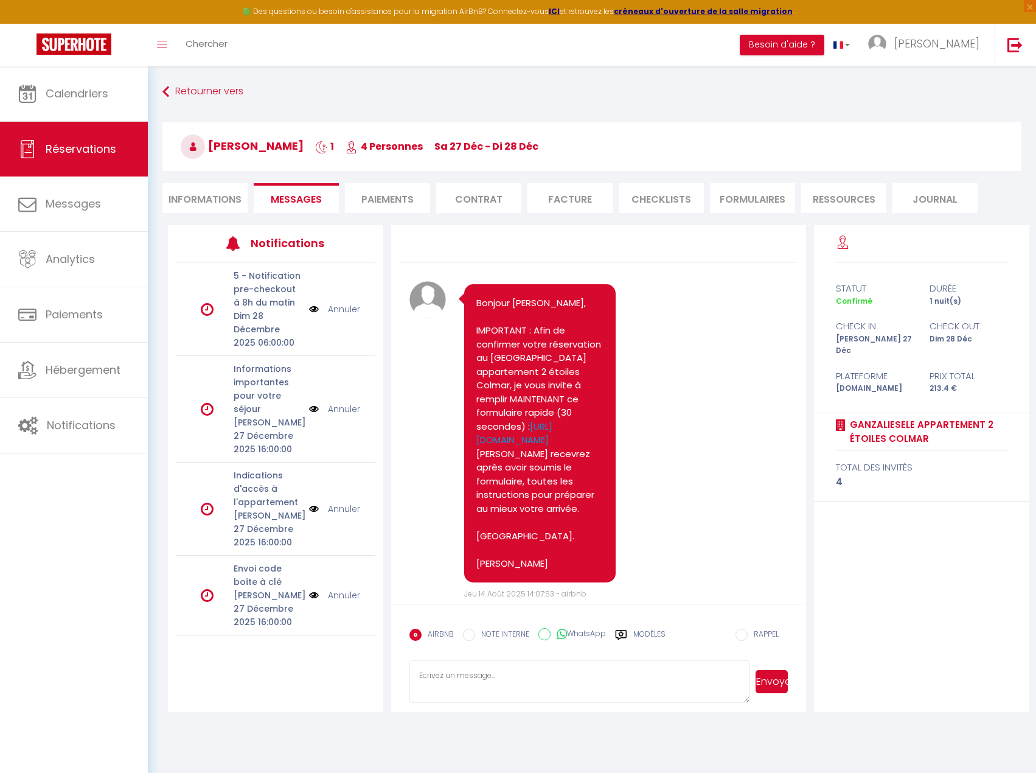
click at [221, 196] on li "Informations" at bounding box center [204, 198] width 85 height 30
select select
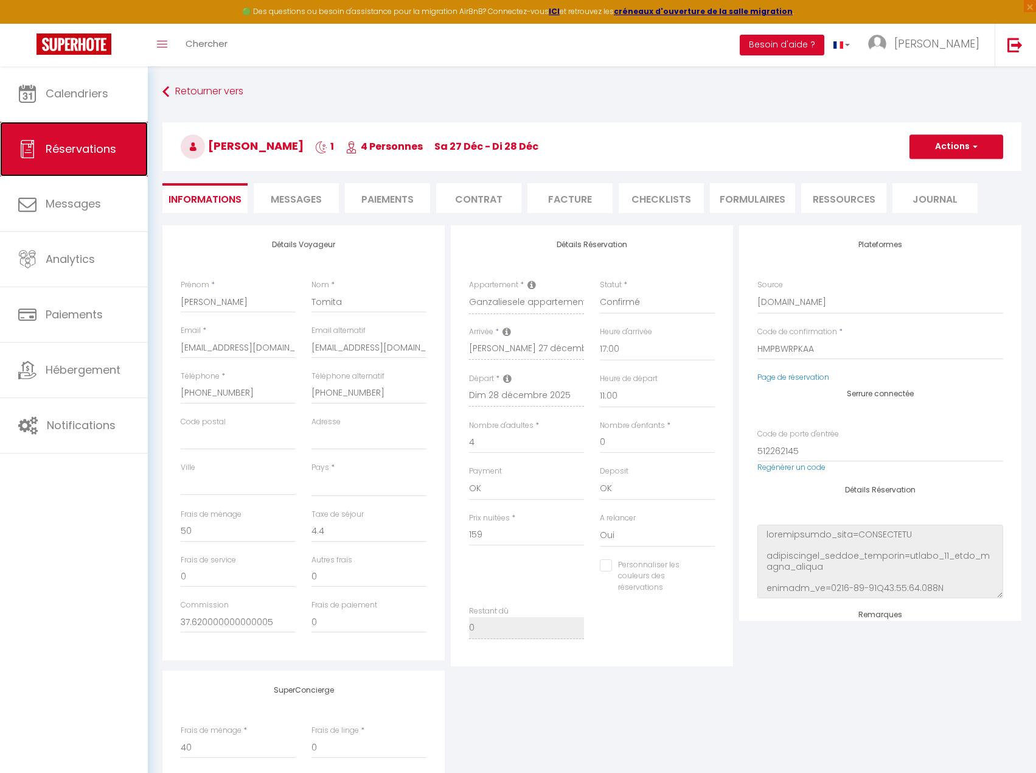
click at [68, 159] on link "Réservations" at bounding box center [74, 149] width 148 height 55
select select "not_cancelled"
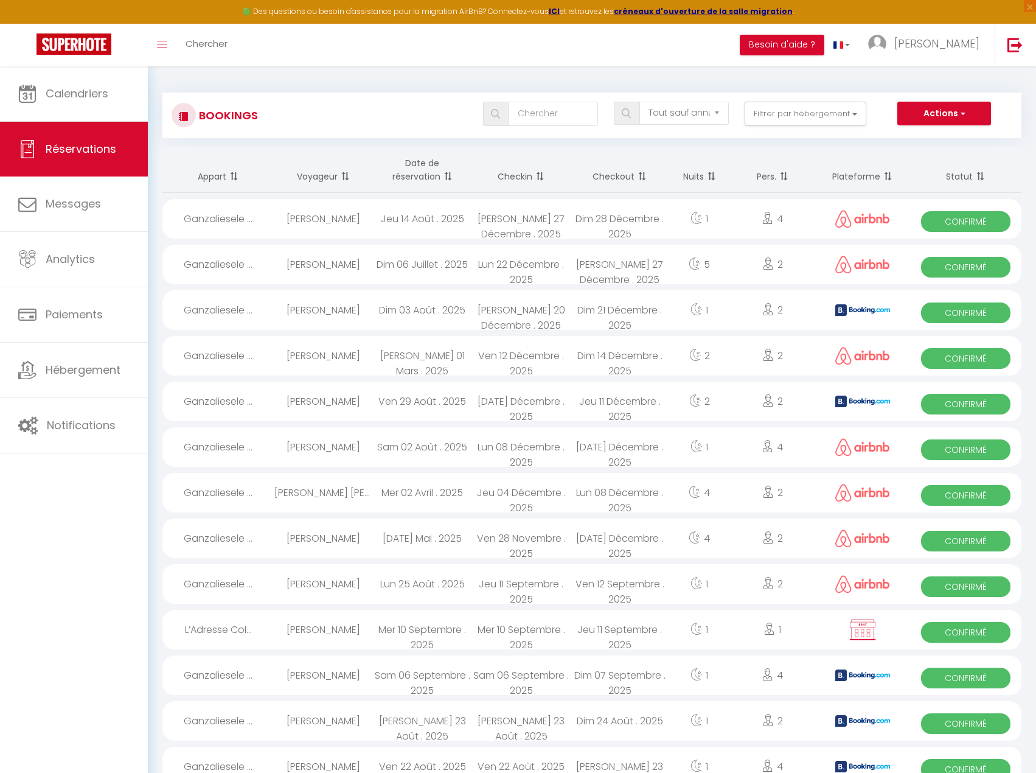
click at [887, 393] on div at bounding box center [862, 401] width 94 height 40
select select "OK"
select select "0"
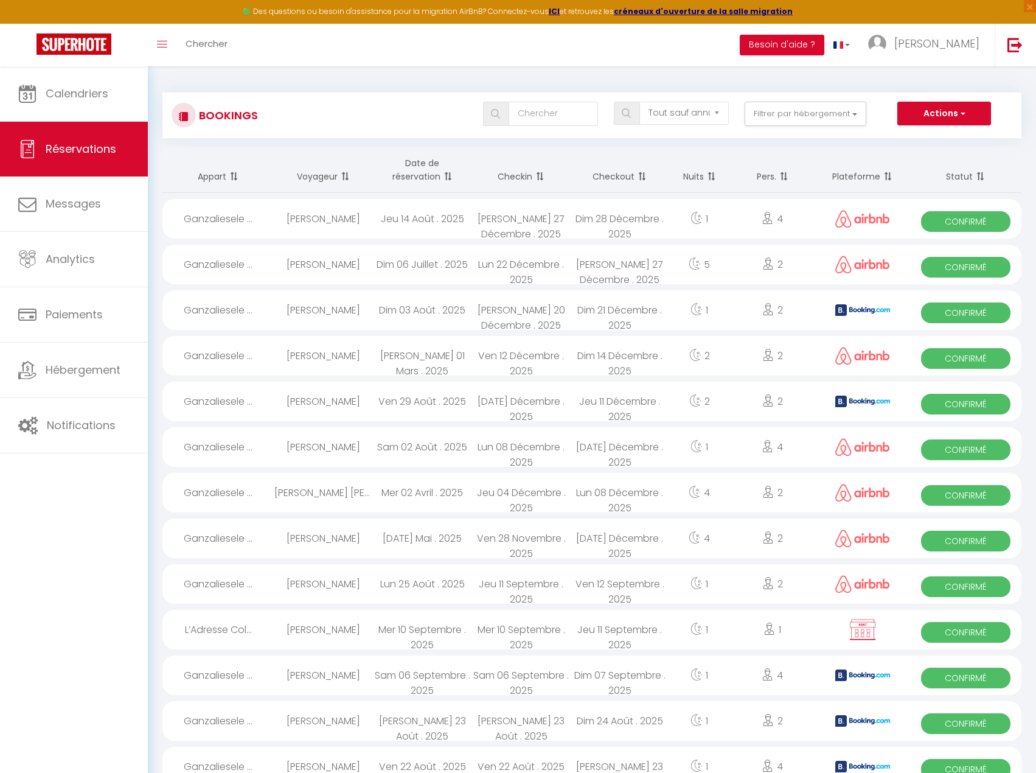
select select "1"
select select
select select "36579"
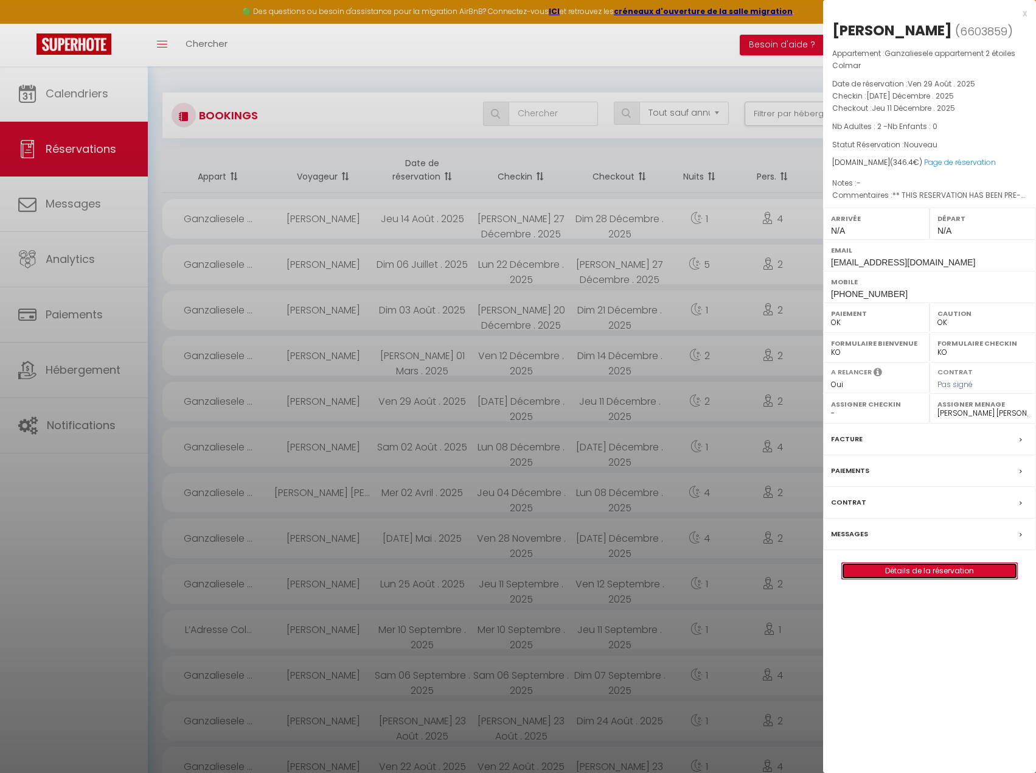
click at [942, 569] on link "Détails de la réservation" at bounding box center [929, 571] width 175 height 16
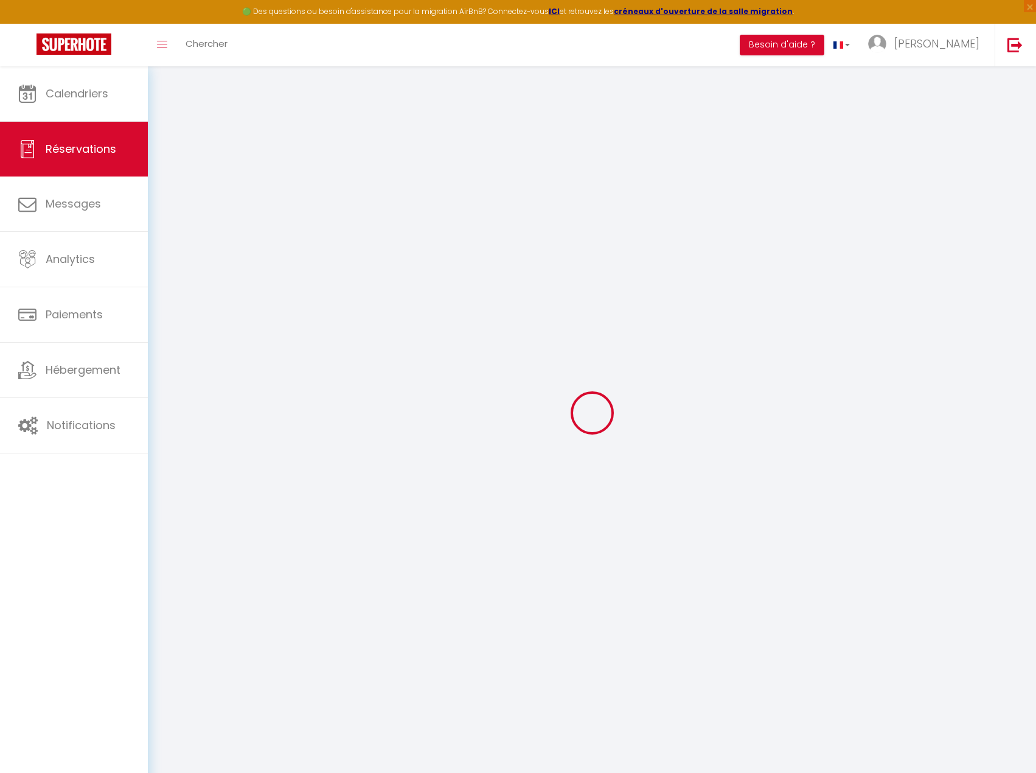
select select
checkbox input "false"
select select
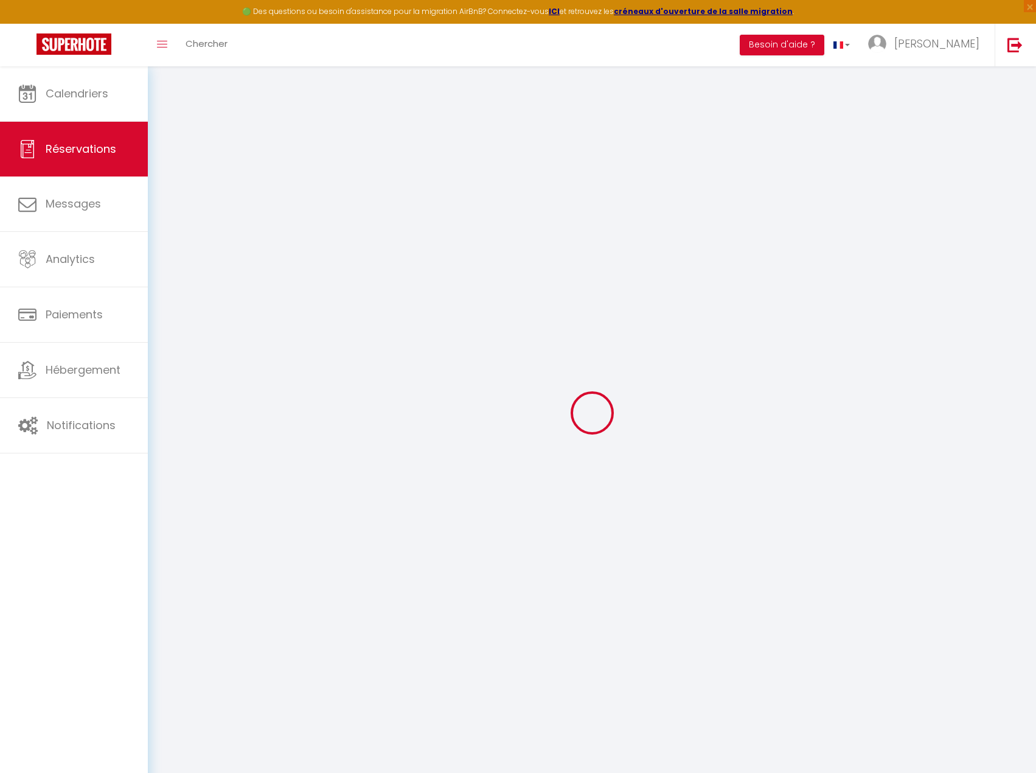
checkbox input "false"
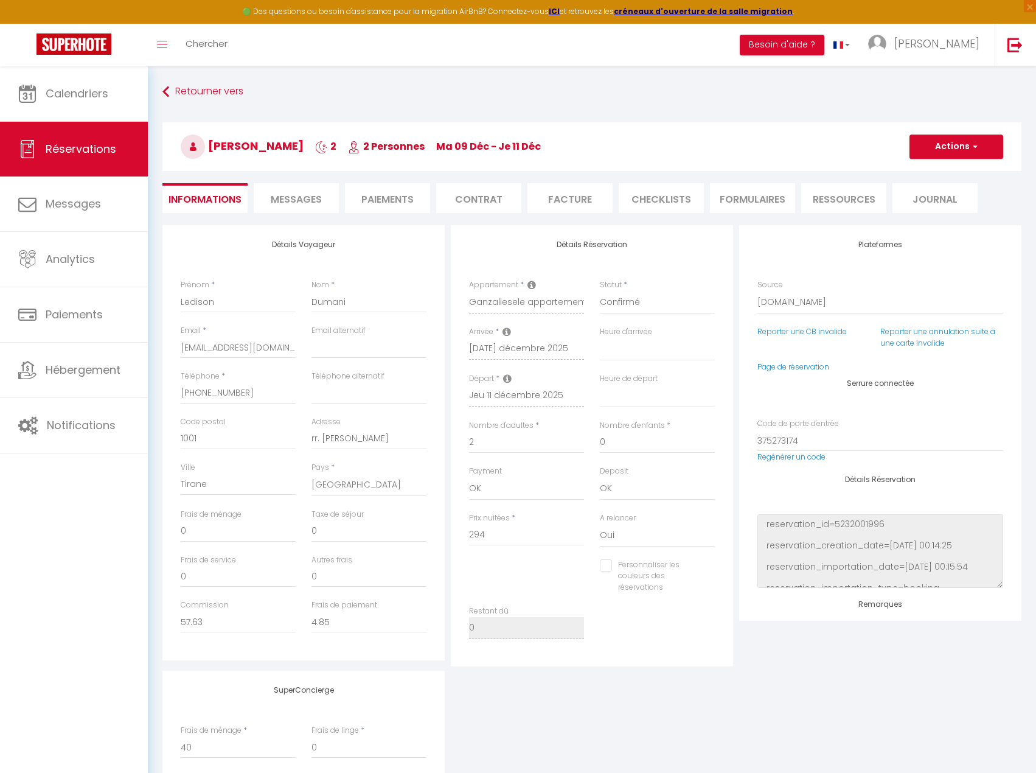
select select
checkbox input "false"
type textarea "** THIS RESERVATION HAS BEEN PRE-PAID ** Reservation has a cancellation grace p…"
type input "45"
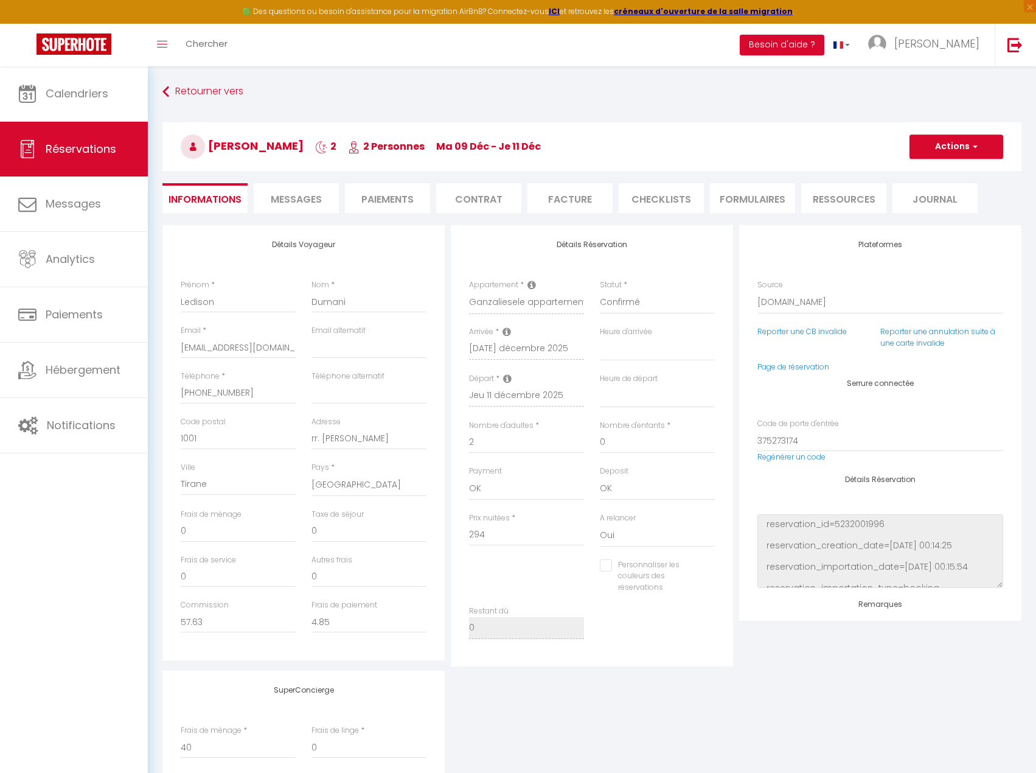
type input "7.4"
select select
checkbox input "false"
select select
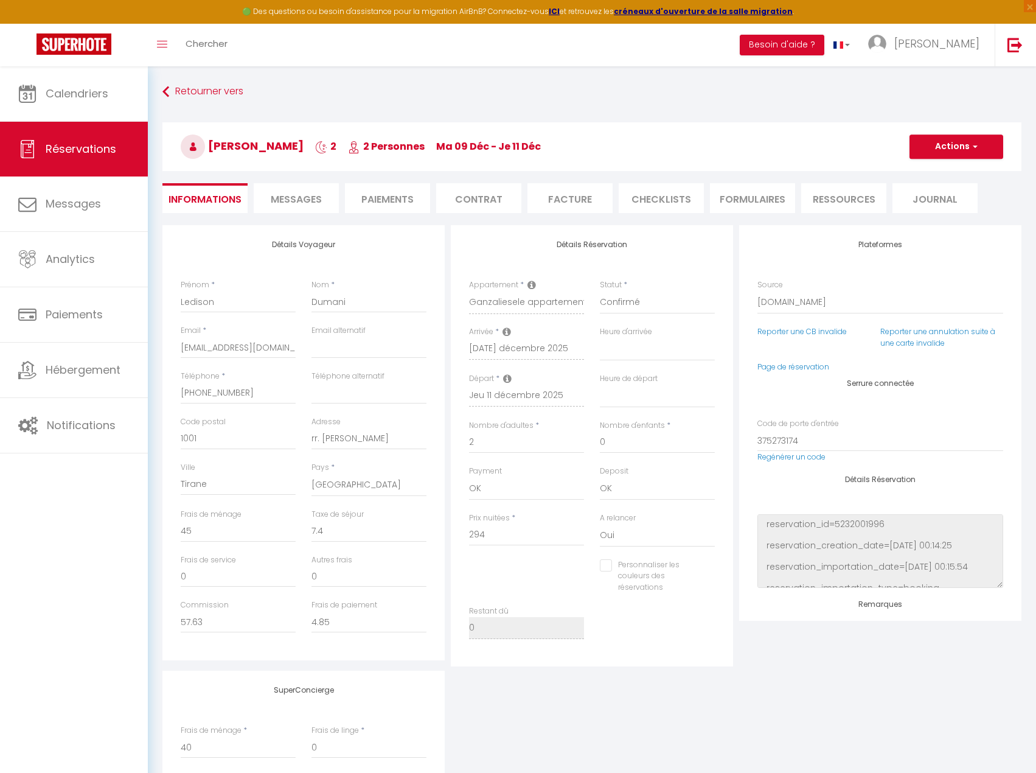
select select
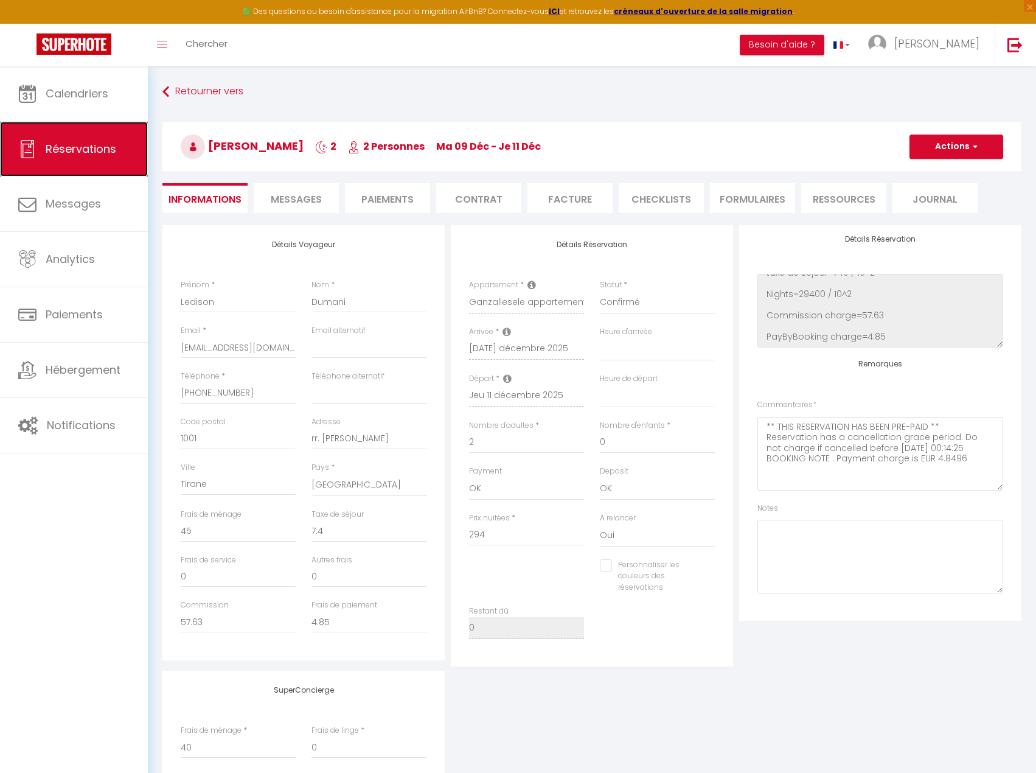
click at [36, 165] on link "Réservations" at bounding box center [74, 149] width 148 height 55
select select "not_cancelled"
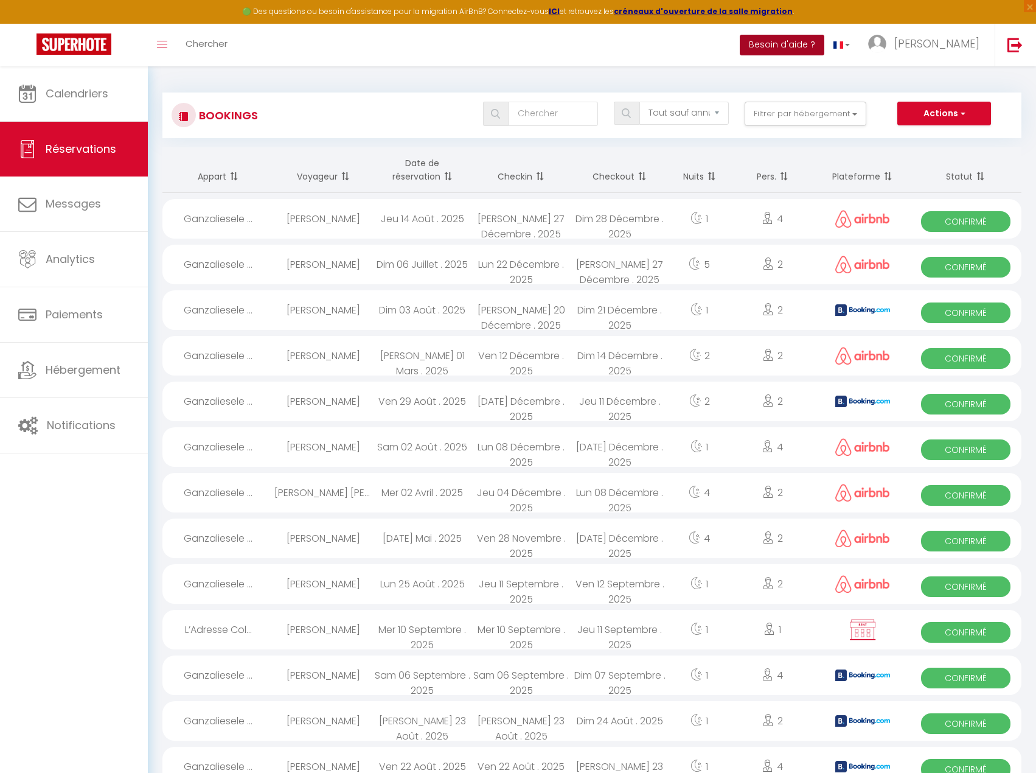
click at [824, 42] on button "Besoin d'aide ?" at bounding box center [782, 45] width 85 height 21
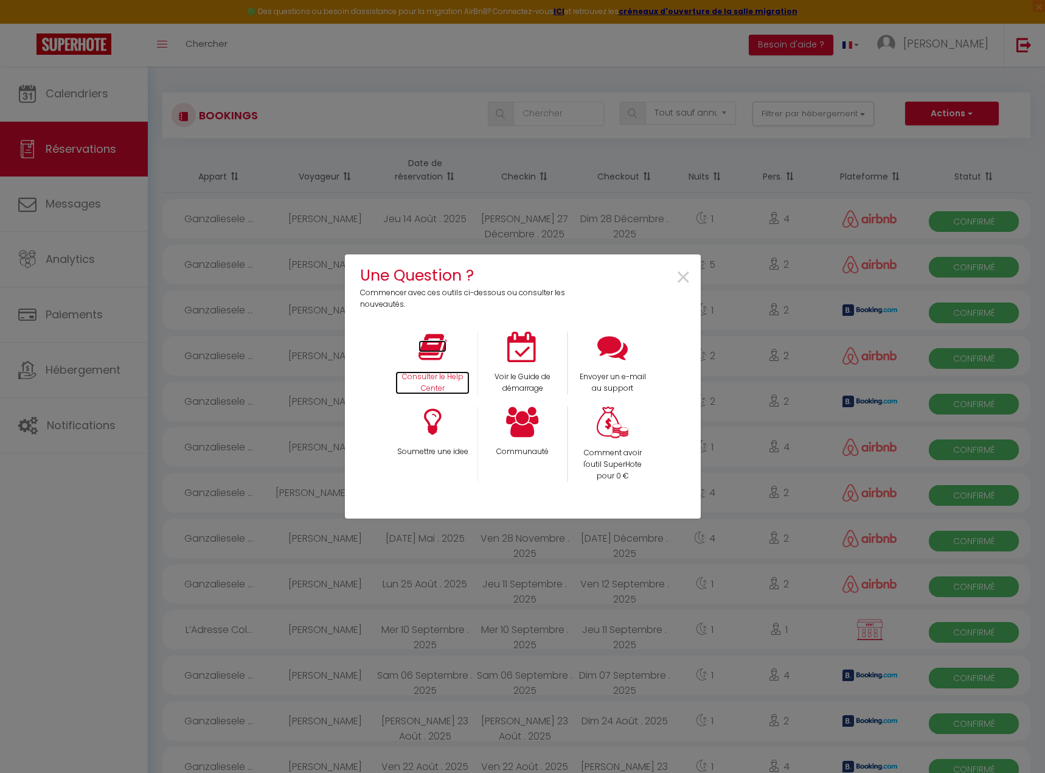
click at [446, 343] on icon at bounding box center [432, 347] width 28 height 30
drag, startPoint x: 659, startPoint y: 209, endPoint x: 693, endPoint y: 225, distance: 37.8
click at [660, 209] on div "Une Question ? Commencer avec ces outils ci-dessous ou consulter les nouveautés…" at bounding box center [523, 386] width 356 height 773
click at [688, 280] on span "×" at bounding box center [683, 278] width 16 height 38
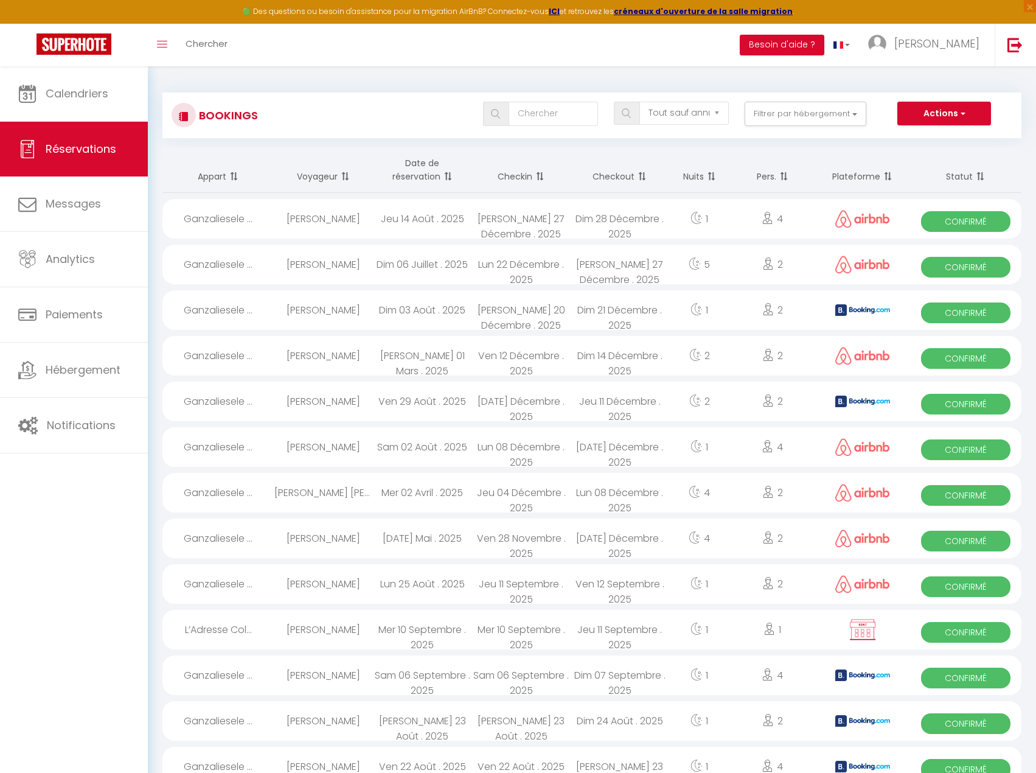
click at [969, 313] on span "Confirmé" at bounding box center [965, 312] width 89 height 21
select select "OK"
select select "1"
select select "0"
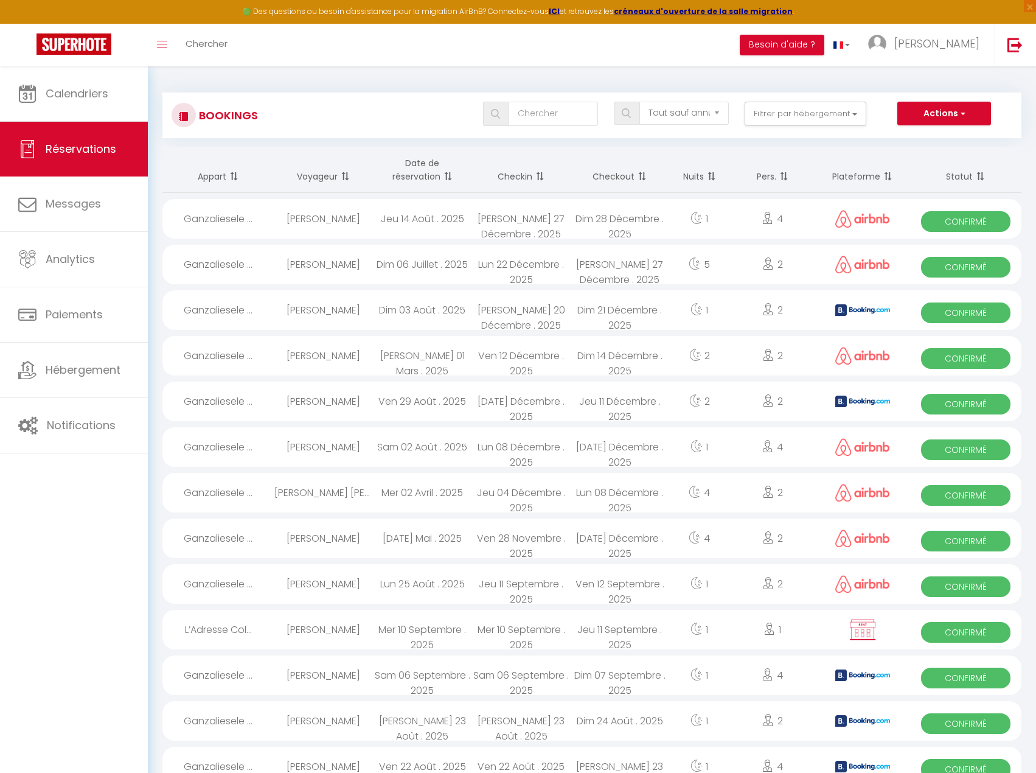
select select "1"
select select
select select "36579"
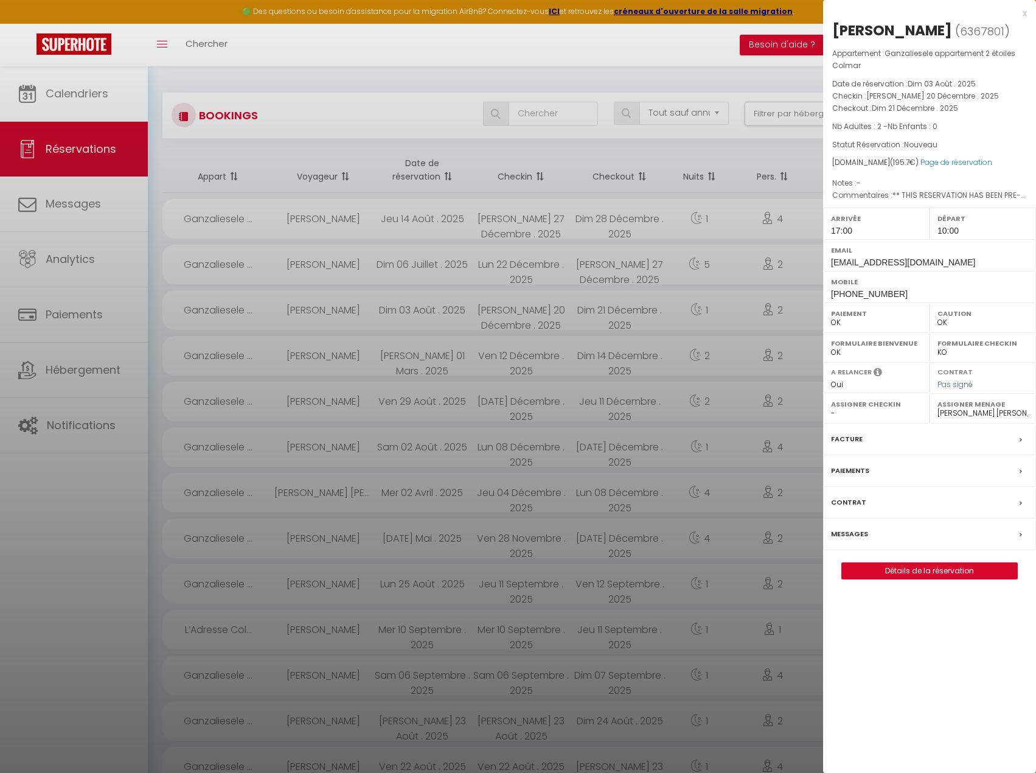
click at [964, 24] on span "6367801" at bounding box center [982, 31] width 44 height 15
copy span "6367801"
click at [962, 43] on div "Nicolas Pétré ( 6367801 ) Appartement : Ganzaliesele appartement 2 étoiles Colm…" at bounding box center [929, 300] width 213 height 558
click at [960, 35] on span "6367801" at bounding box center [982, 31] width 44 height 15
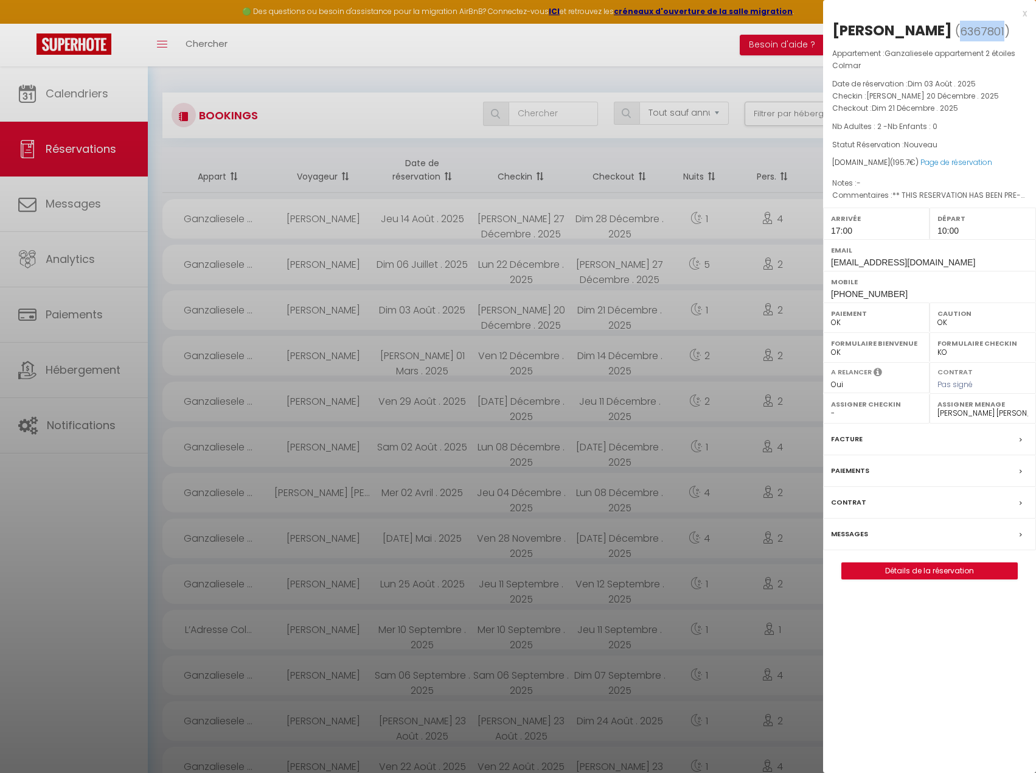
click at [960, 35] on span "6367801" at bounding box center [982, 31] width 44 height 15
